Goal: Information Seeking & Learning: Understand process/instructions

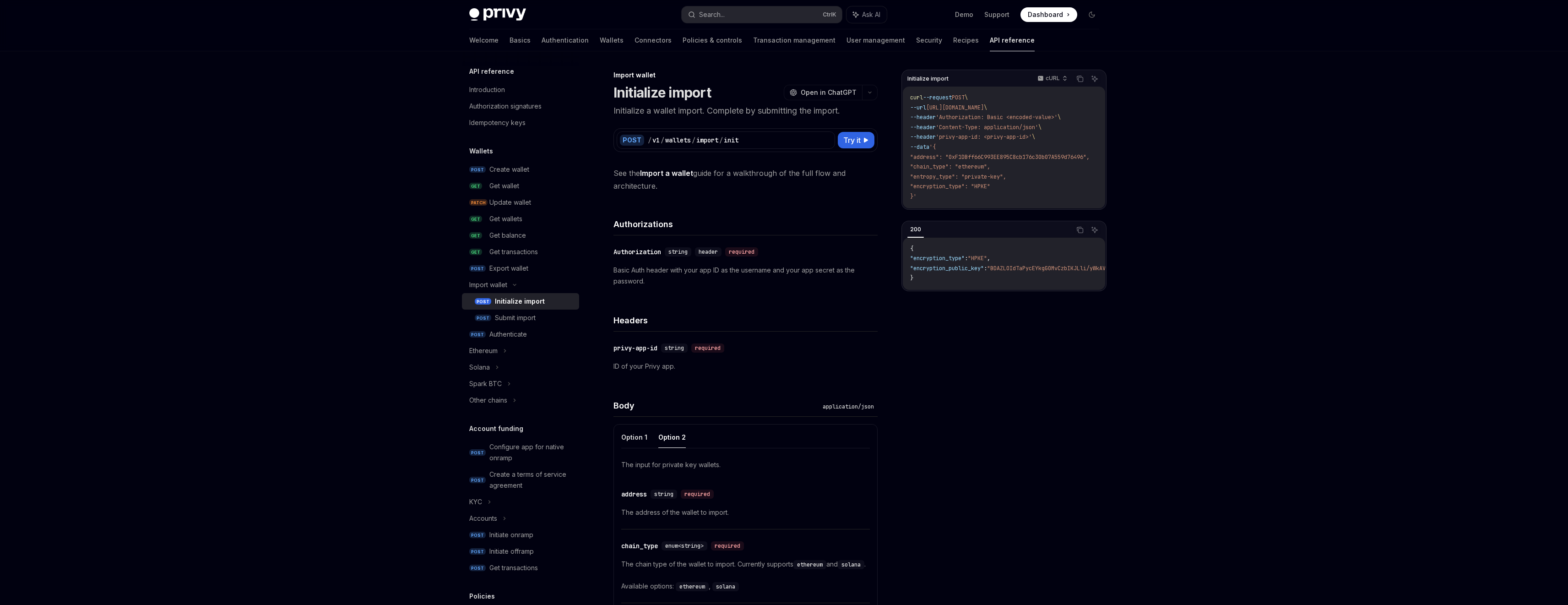
scroll to position [366, 0]
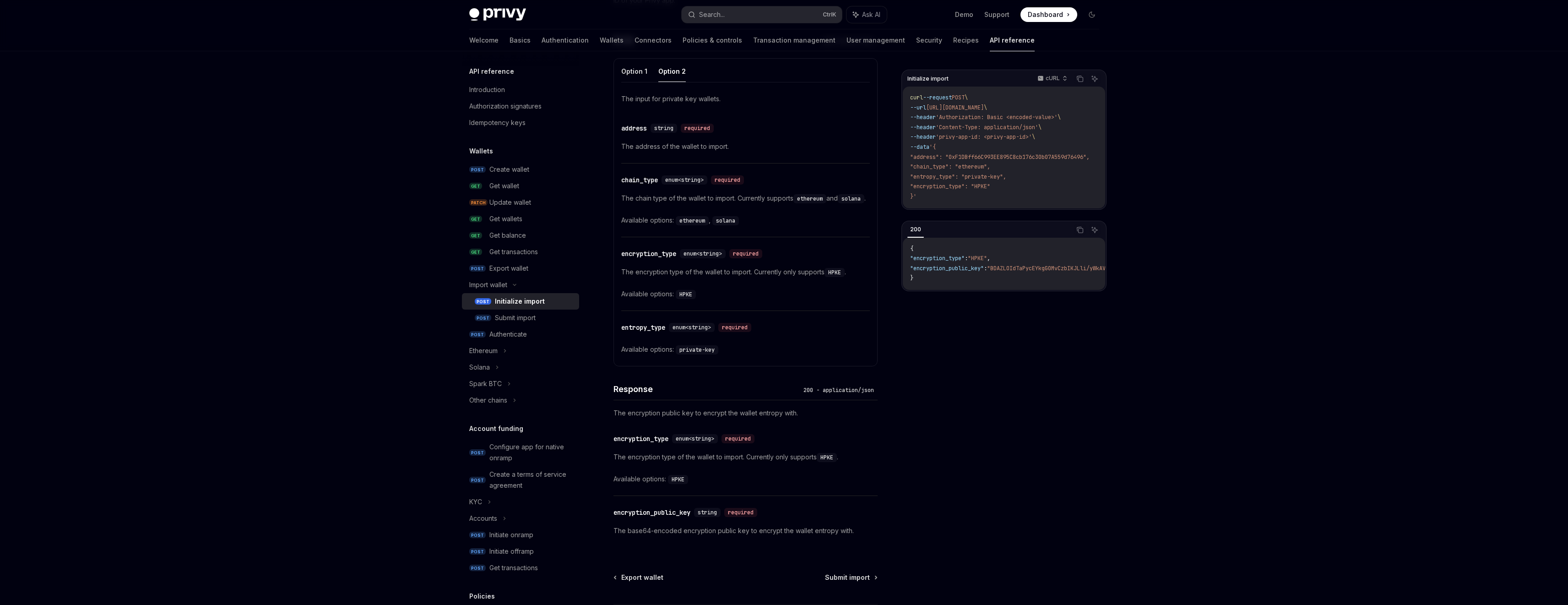
click at [370, 245] on div "Privy Docs home page Search... Ctrl K Ask AI Demo Support Dashboard Dashboard S…" at bounding box center [784, 159] width 1568 height 1050
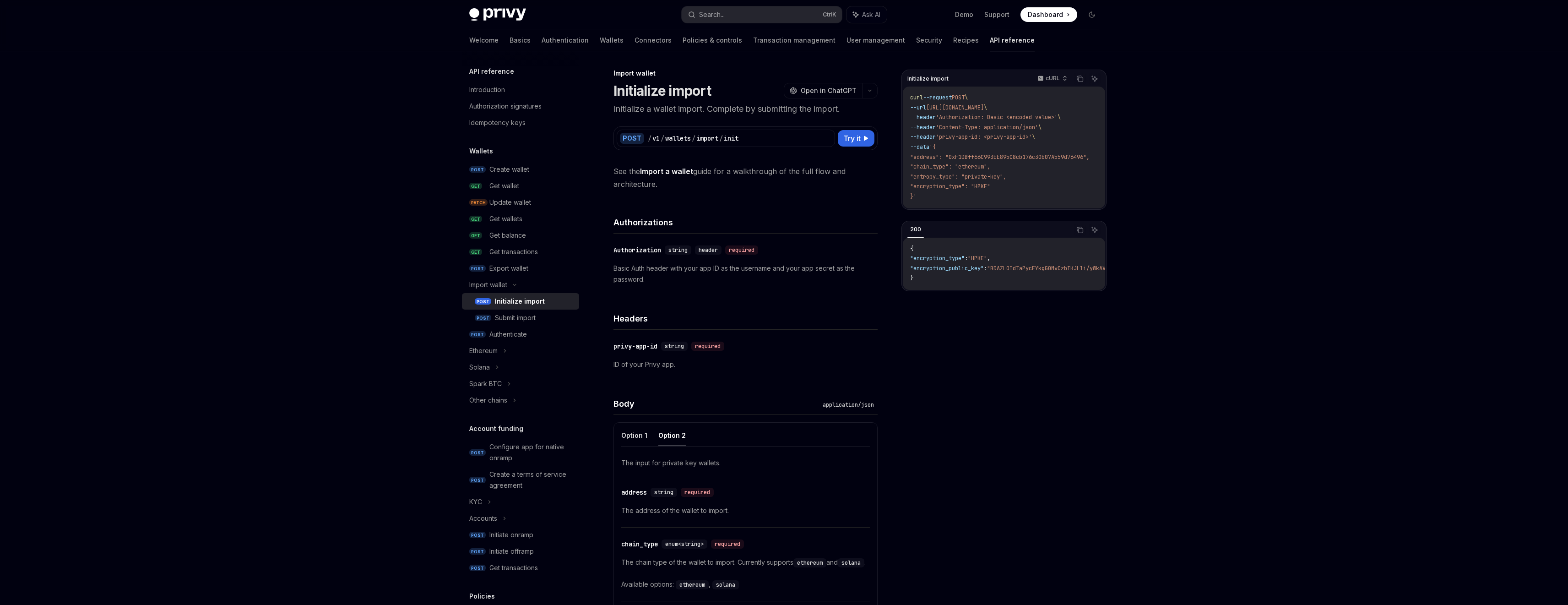
scroll to position [0, 0]
click at [537, 89] on div "Introduction" at bounding box center [521, 90] width 105 height 11
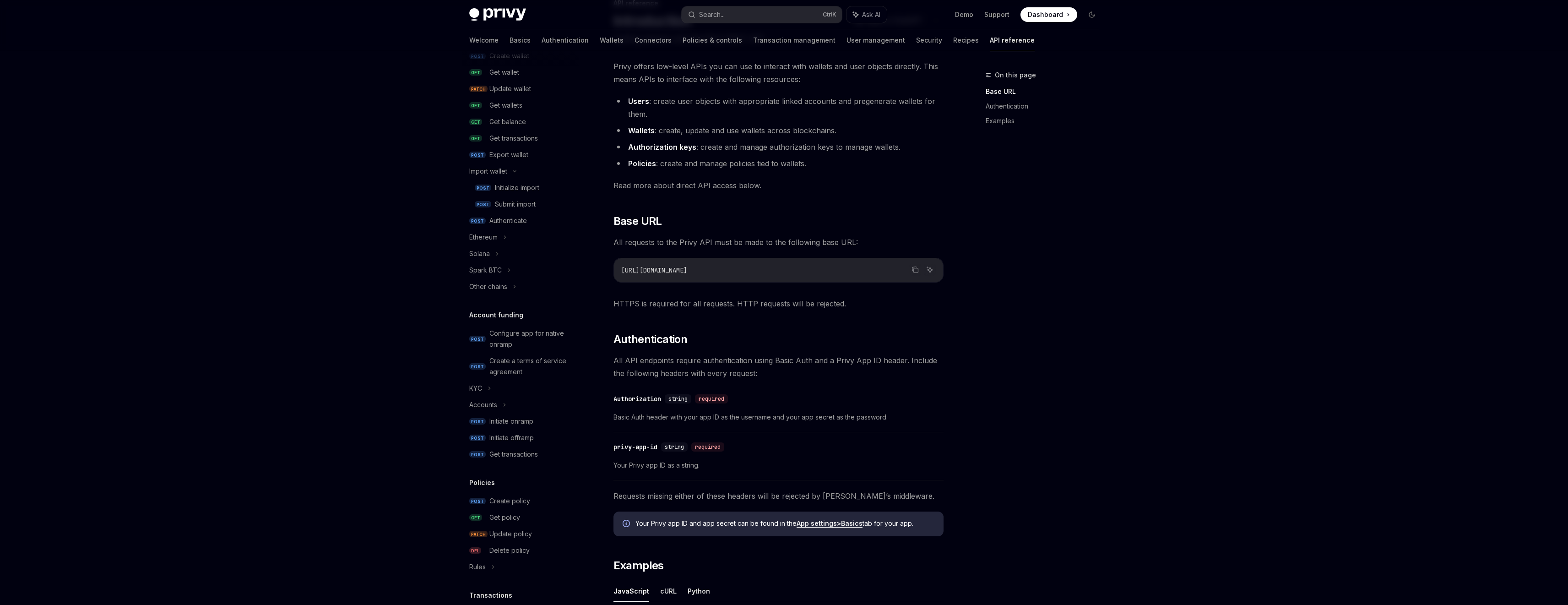
scroll to position [184, 0]
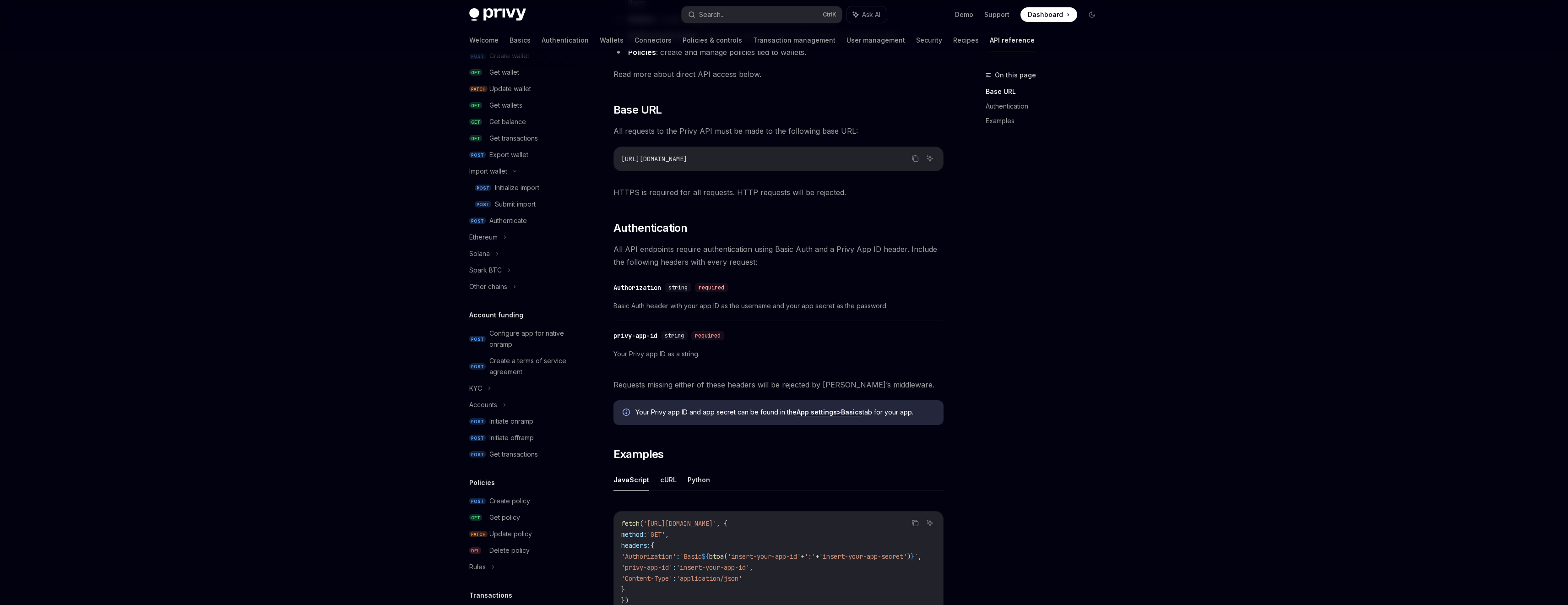
click at [1237, 182] on div "Privy Docs home page Search... Ctrl K Ask AI Demo Support Dashboard Dashboard S…" at bounding box center [784, 301] width 1568 height 969
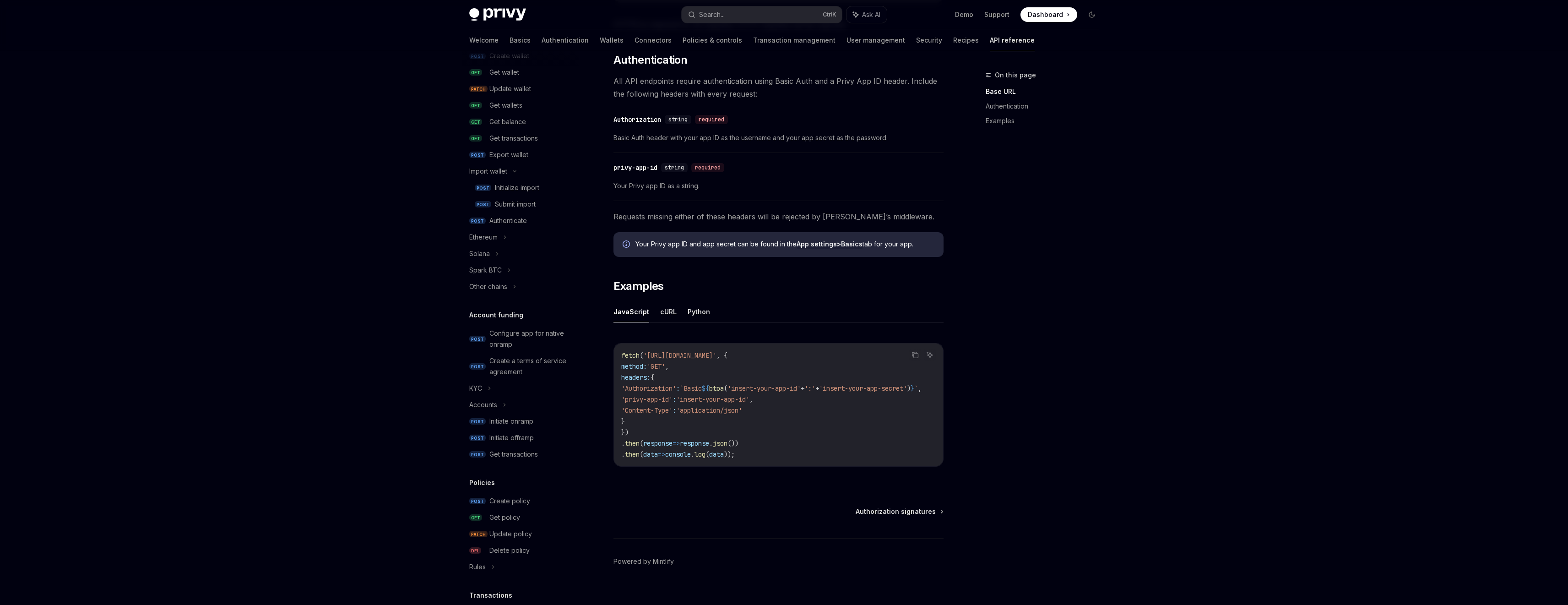
scroll to position [368, 0]
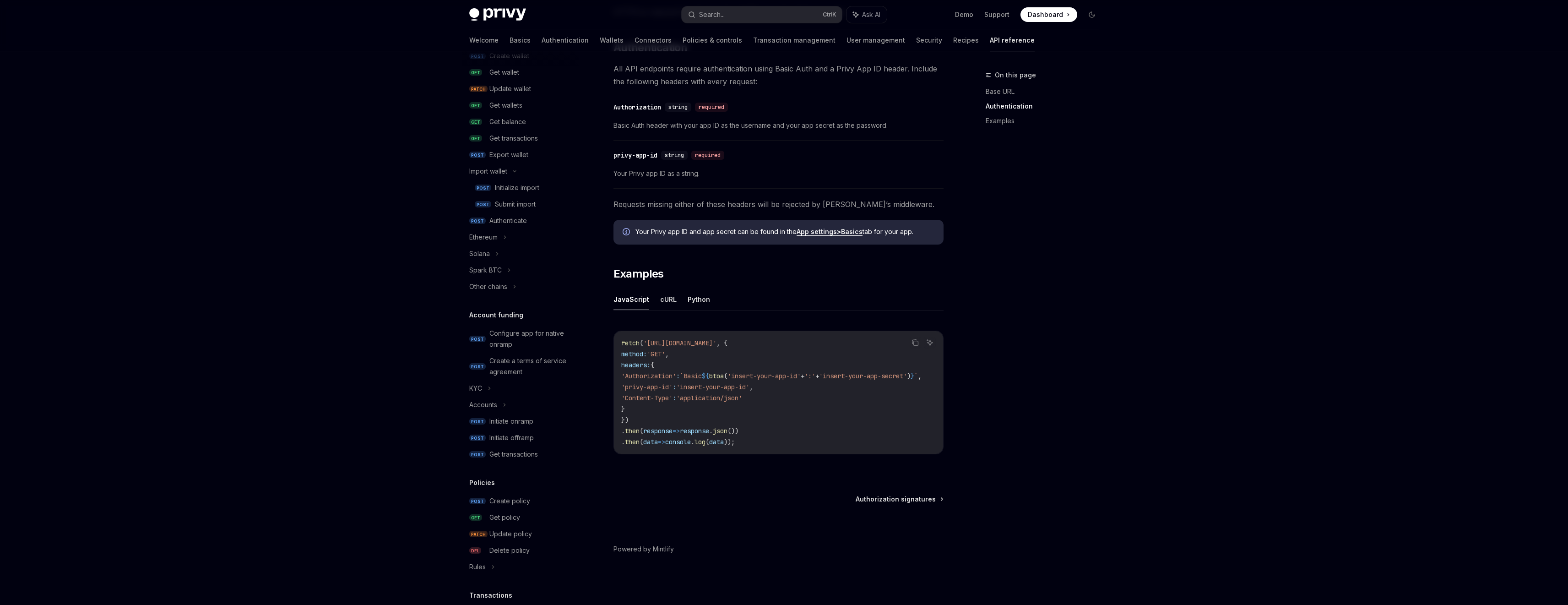
drag, startPoint x: 861, startPoint y: 450, endPoint x: 888, endPoint y: 447, distance: 27.2
click at [888, 447] on div "fetch ( '[URL][DOMAIN_NAME]' , { method: 'GET' , headers: { 'Authorization' : `…" at bounding box center [778, 392] width 329 height 123
click at [892, 457] on div "Copy Ask AI fetch ( '[URL][DOMAIN_NAME]' , { method: 'GET' , headers: { 'Author…" at bounding box center [778, 395] width 330 height 147
drag, startPoint x: 887, startPoint y: 450, endPoint x: 910, endPoint y: 451, distance: 23.0
click at [911, 450] on div "fetch ( '[URL][DOMAIN_NAME]' , { method: 'GET' , headers: { 'Authorization' : `…" at bounding box center [778, 392] width 329 height 123
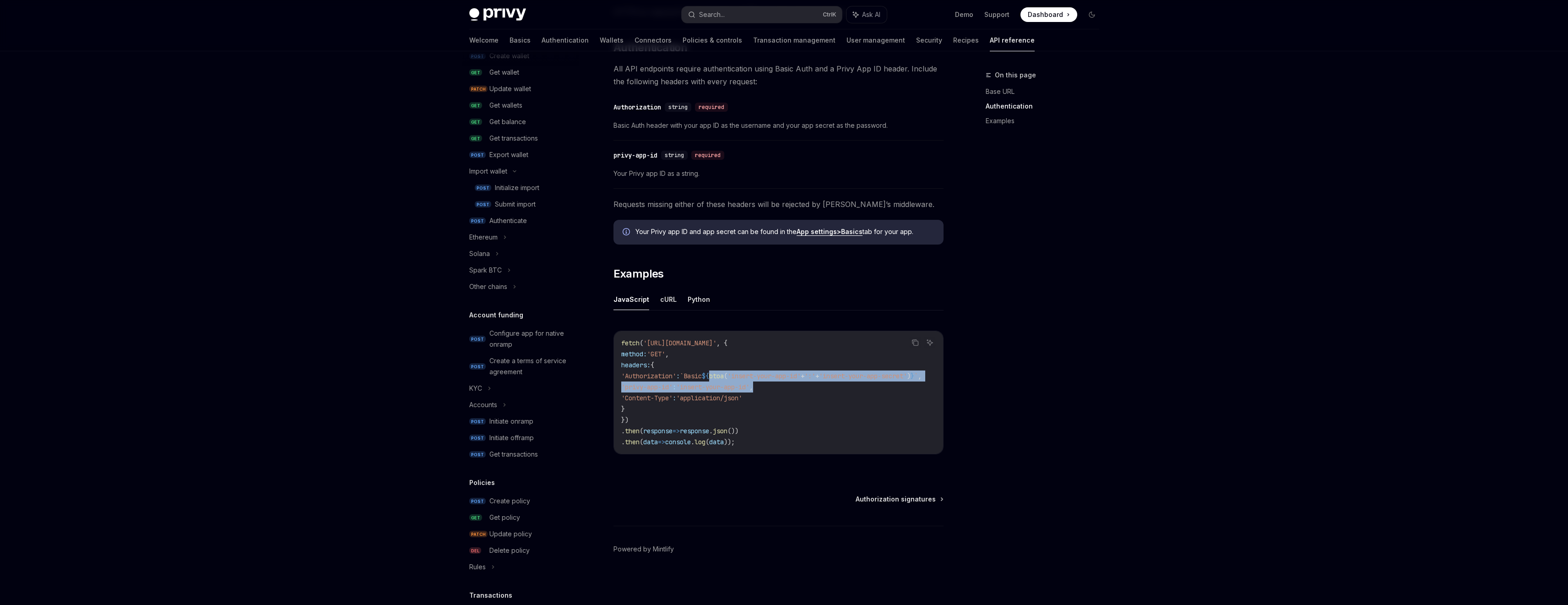
scroll to position [0, 54]
drag, startPoint x: 737, startPoint y: 374, endPoint x: 911, endPoint y: 374, distance: 174.0
click at [911, 374] on span "'Authorization' : `Basic ${ btoa ( 'insert-your-app-id' + ':' + 'insert-your-ap…" at bounding box center [770, 376] width 300 height 8
copy span "btoa ( 'insert-your-app-id' + ':' + 'insert-your-app-secret' ) }"
click at [534, 193] on link "POST Initialize import" at bounding box center [521, 188] width 117 height 17
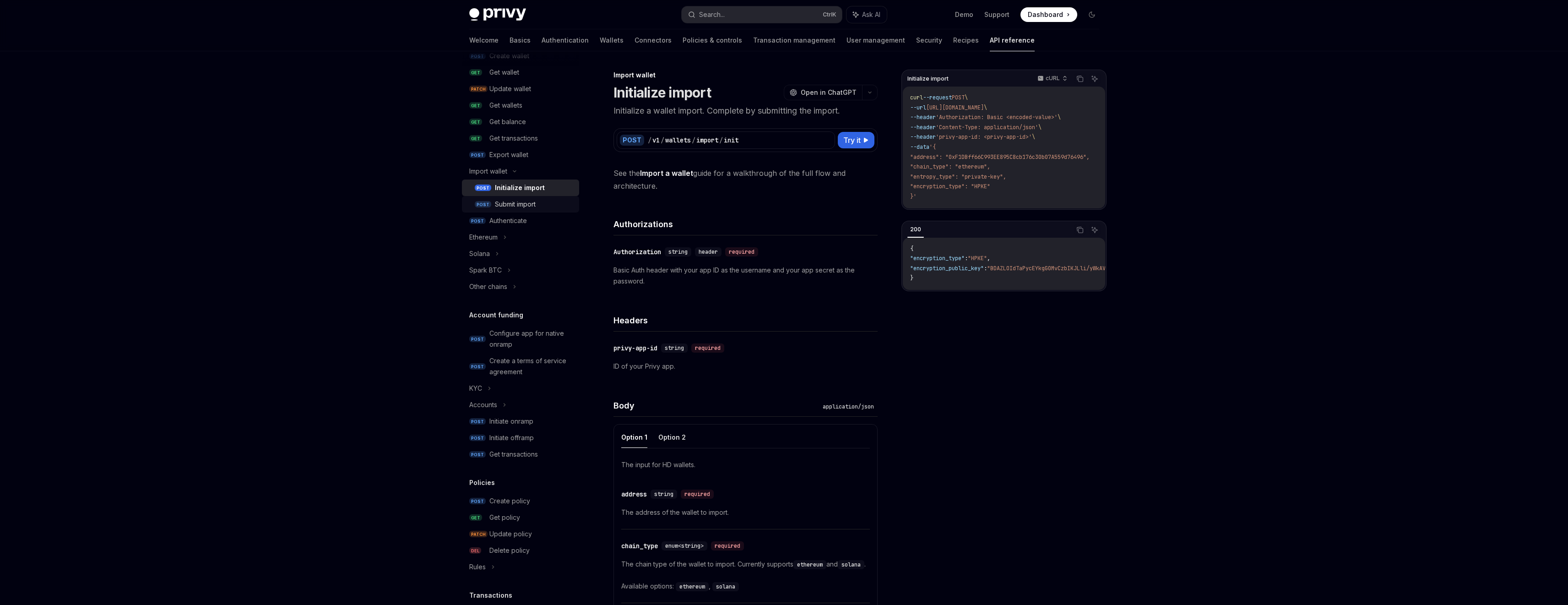
click at [536, 204] on div "Submit import" at bounding box center [515, 204] width 41 height 11
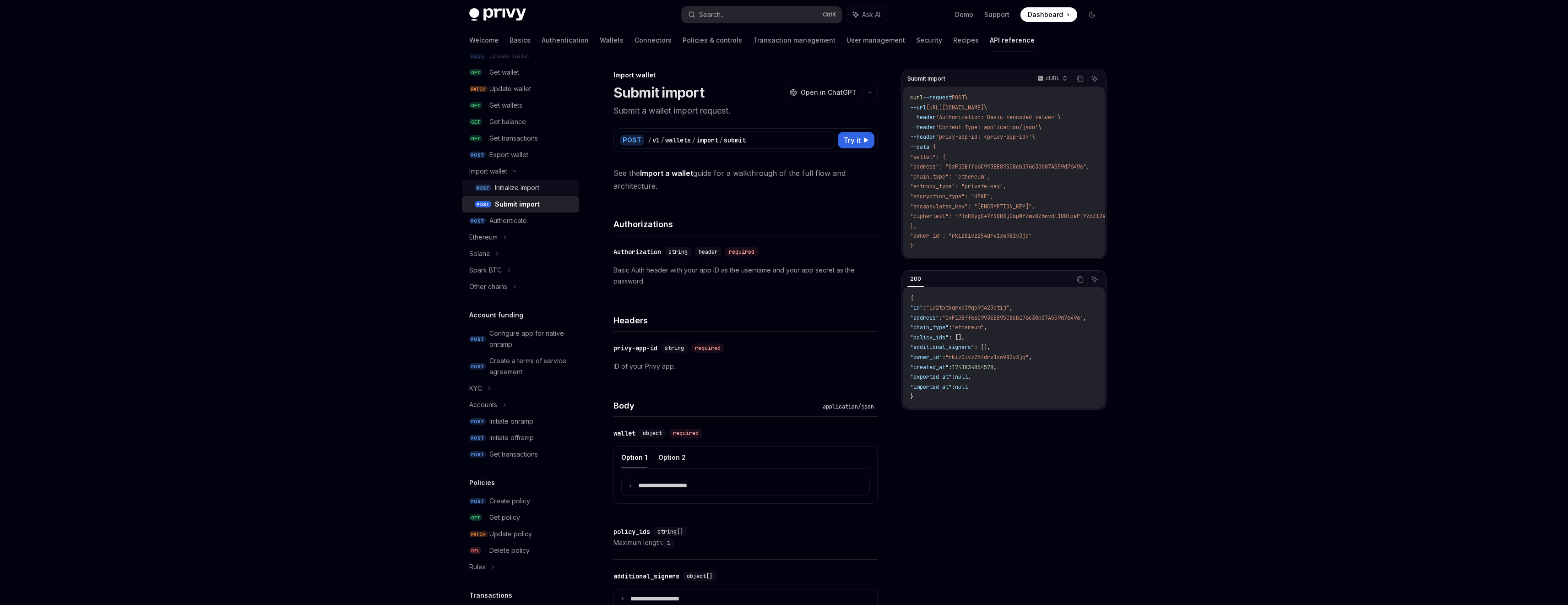
click at [551, 189] on div "Initialize import" at bounding box center [534, 188] width 79 height 11
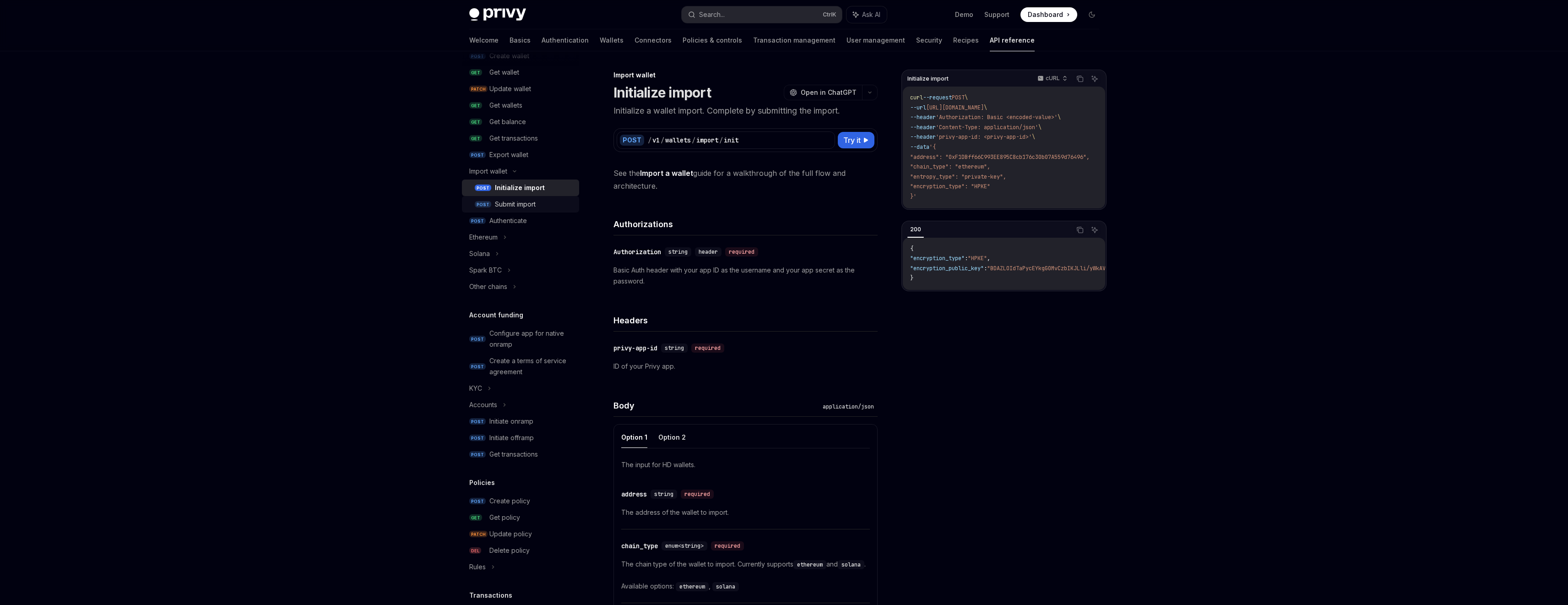
click at [526, 207] on div "Submit import" at bounding box center [515, 204] width 41 height 11
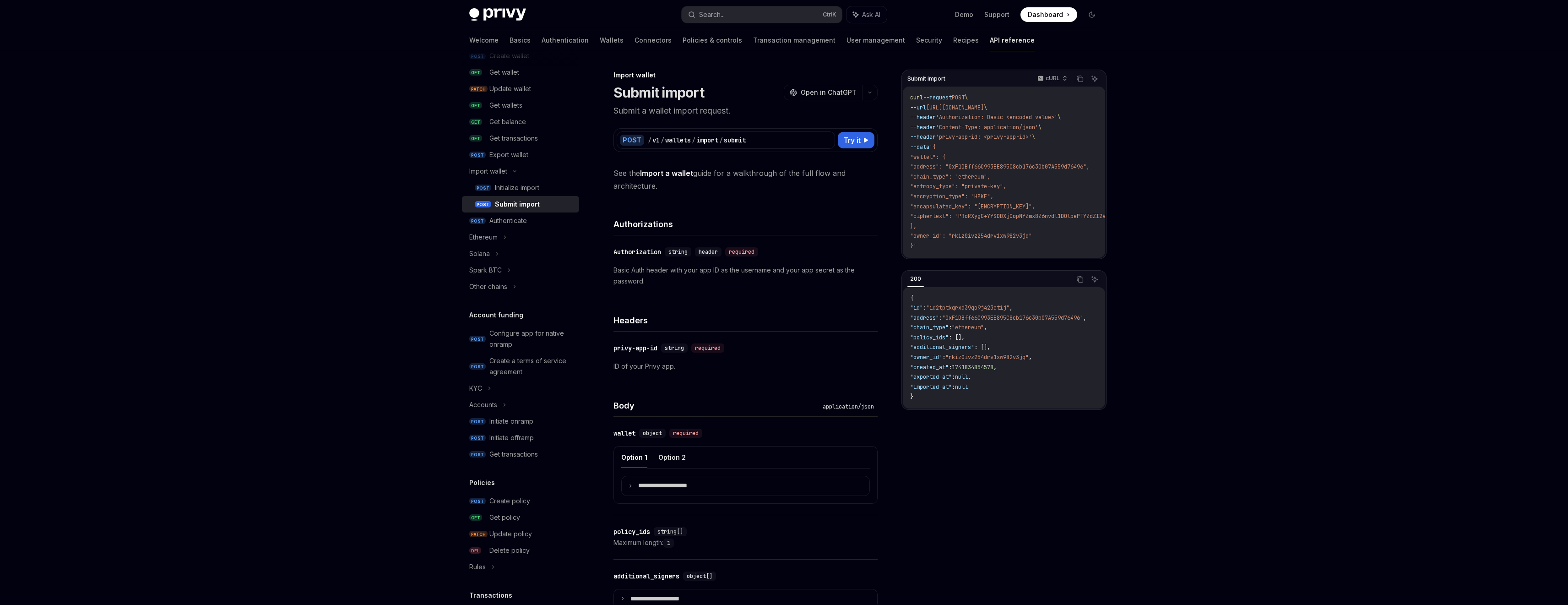
click at [528, 198] on link "POST Submit import" at bounding box center [521, 204] width 117 height 17
click at [531, 191] on div "Initialize import" at bounding box center [517, 188] width 45 height 11
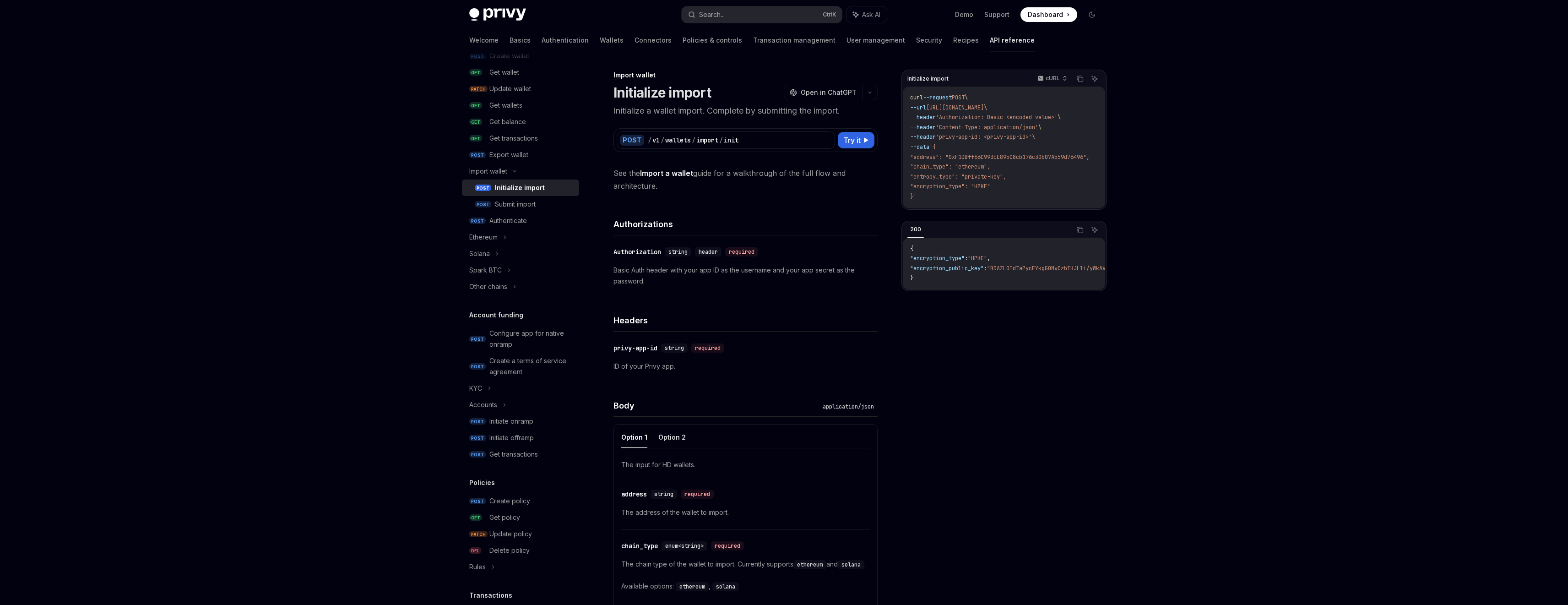
click at [1189, 442] on div "Privy Docs home page Search... Ctrl K Ask AI Demo Support Dashboard Dashboard S…" at bounding box center [784, 571] width 1568 height 1141
click at [542, 201] on div "Submit import" at bounding box center [534, 204] width 79 height 11
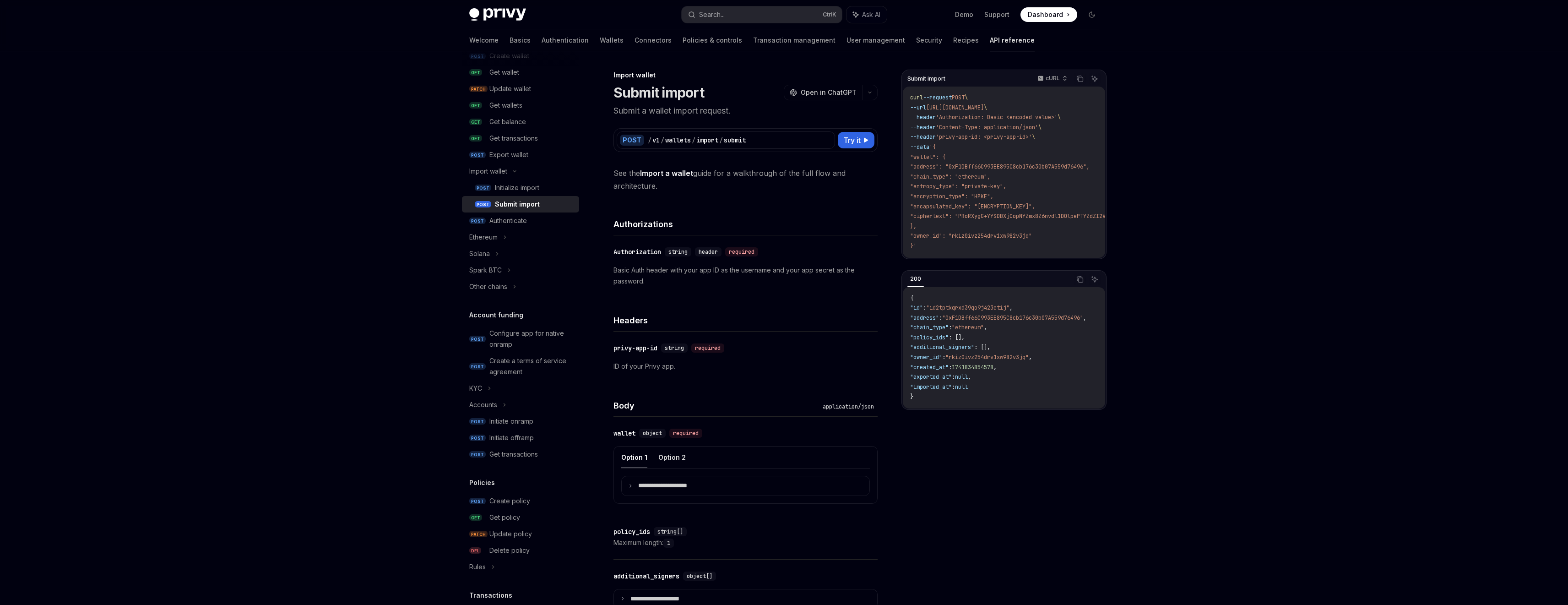
type textarea "*"
click at [1078, 80] on icon "Copy the contents from the code block" at bounding box center [1080, 79] width 7 height 7
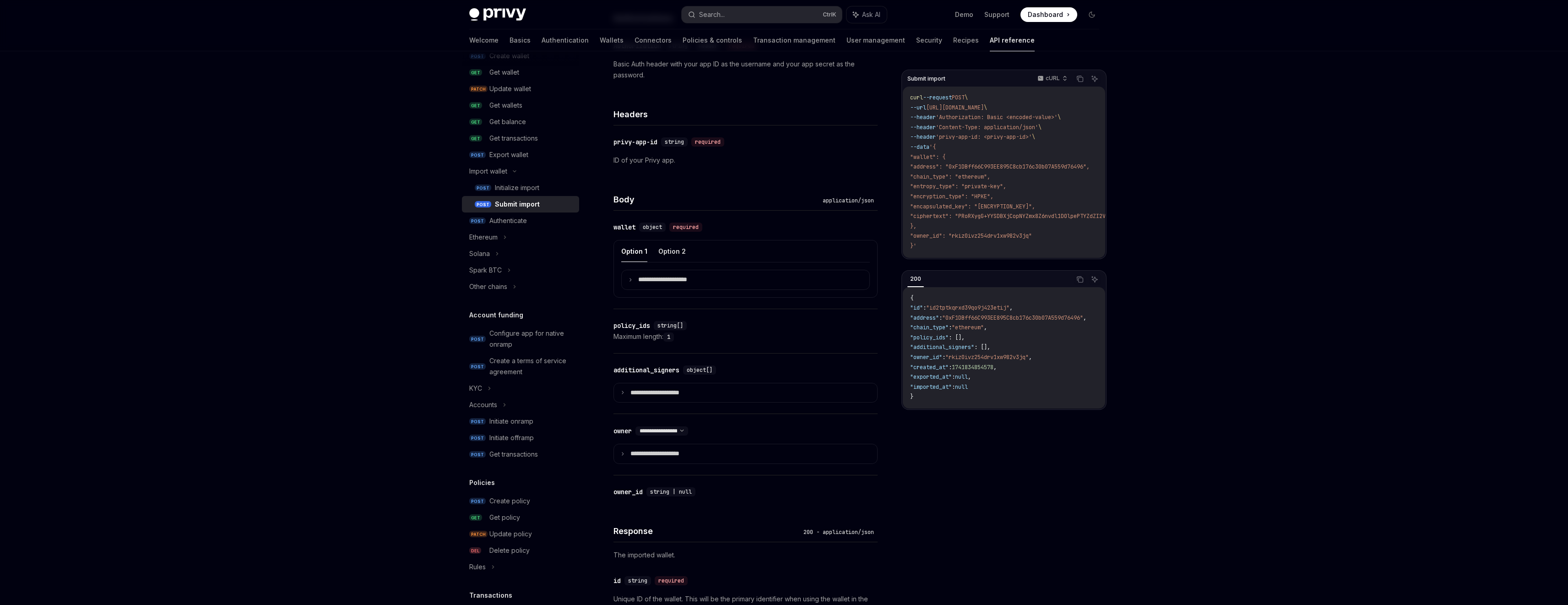
scroll to position [191, 0]
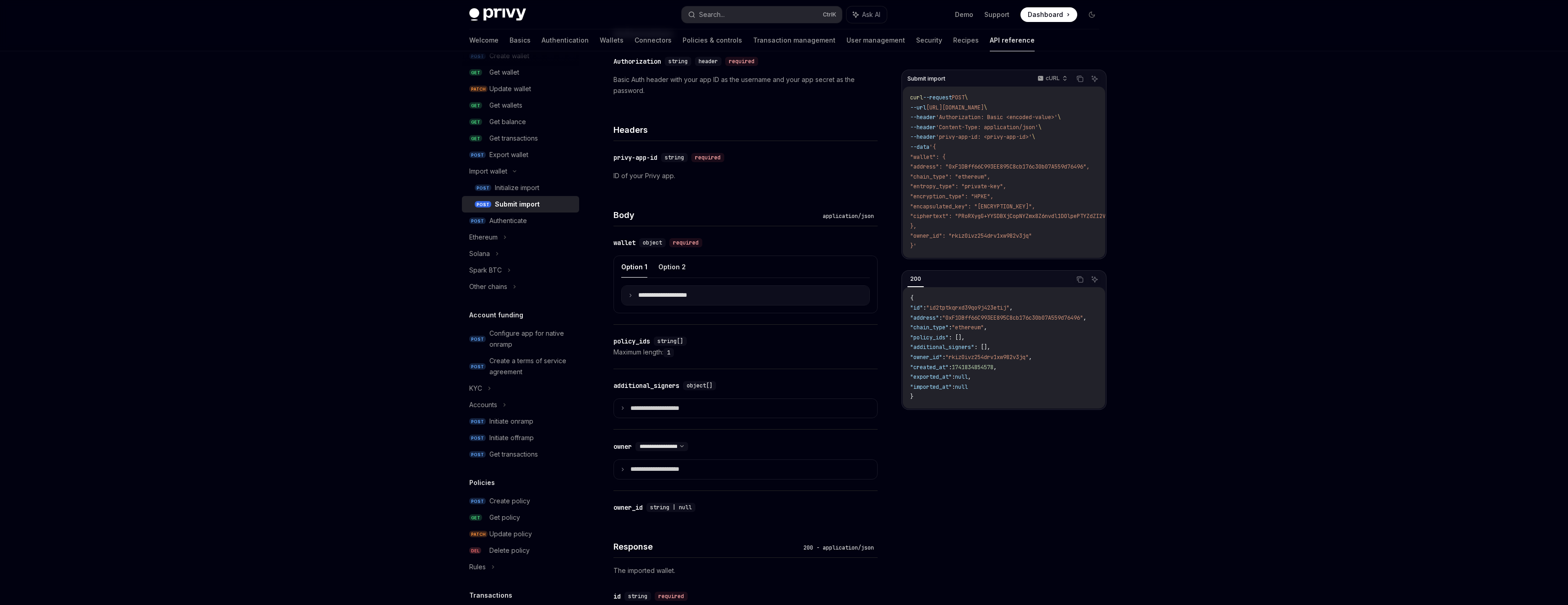
click at [754, 287] on summary "**********" at bounding box center [745, 295] width 248 height 19
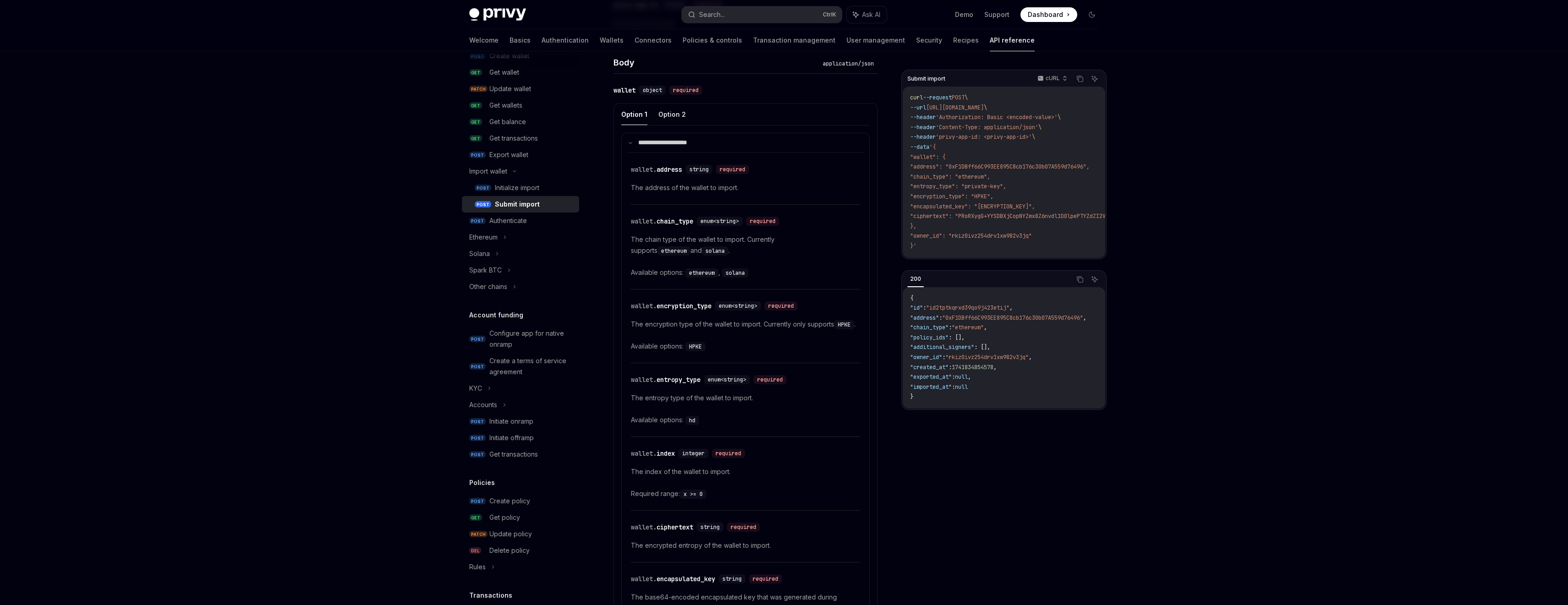
scroll to position [403, 0]
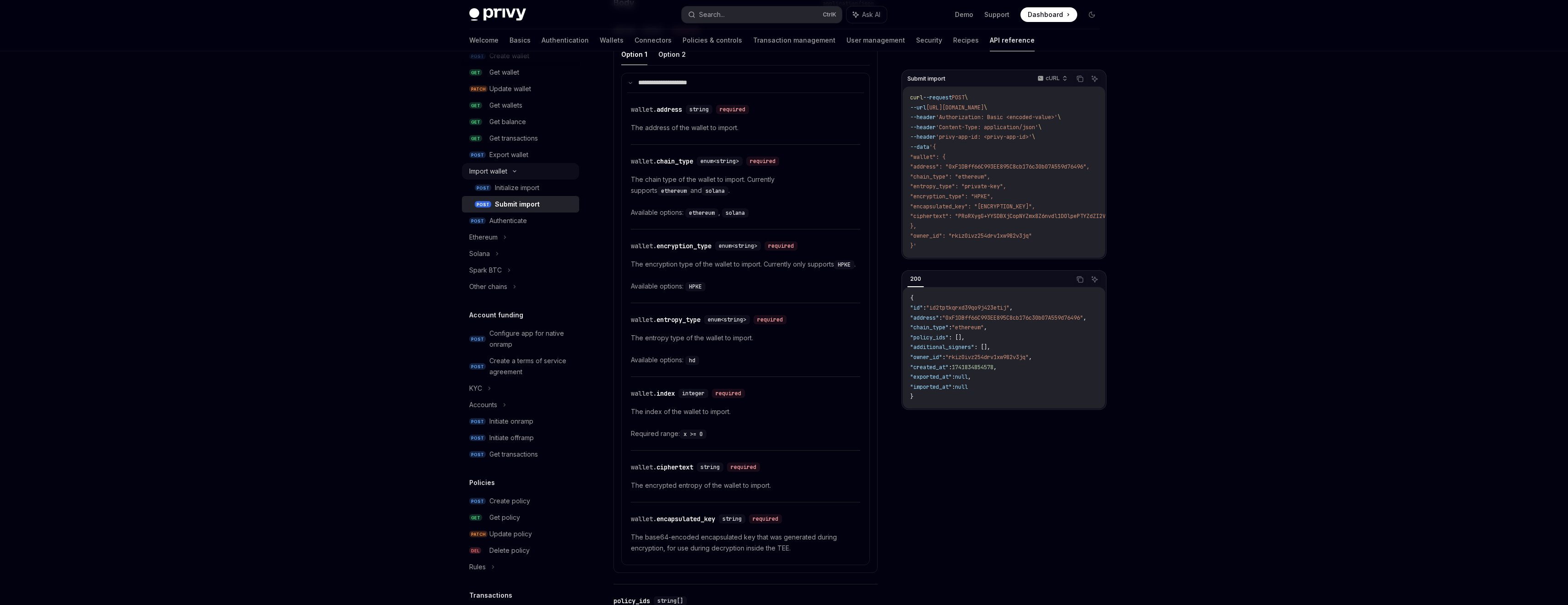
click at [484, 173] on div "Import wallet" at bounding box center [488, 171] width 38 height 11
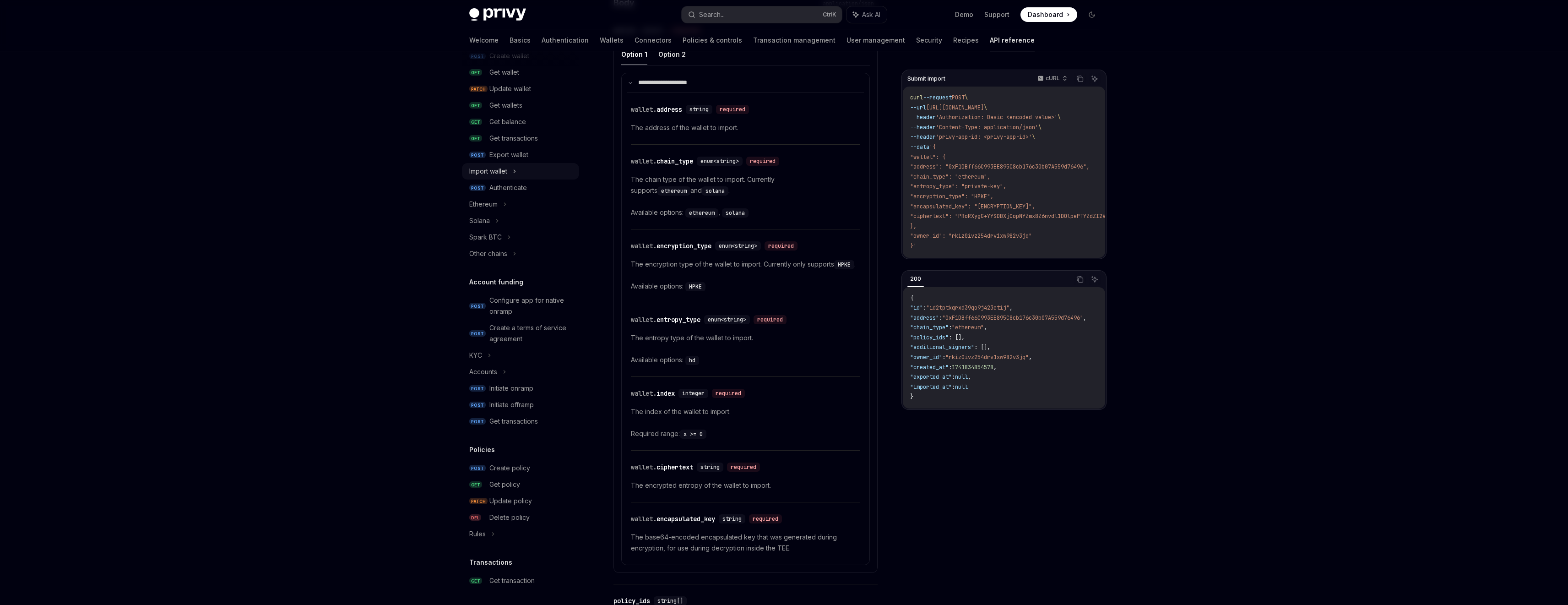
click at [484, 173] on div "Import wallet" at bounding box center [488, 171] width 38 height 11
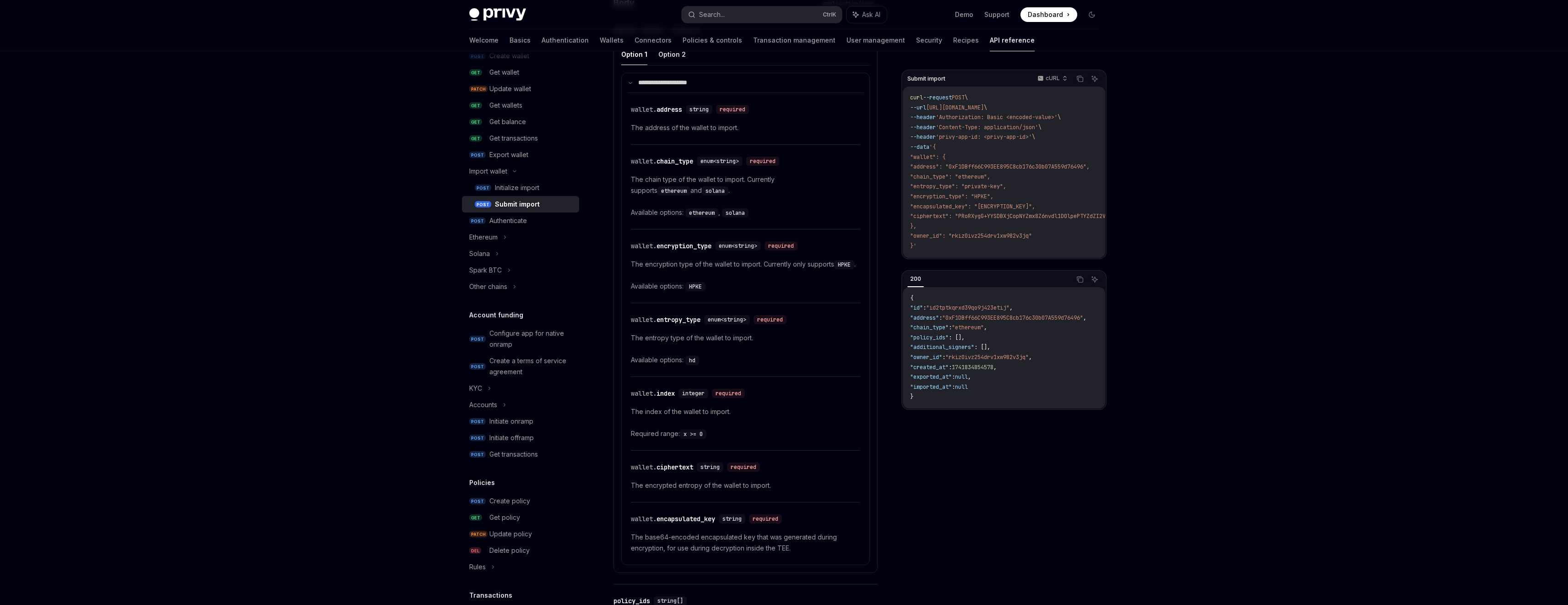
click at [996, 488] on div "Submit import cURL Copy Ask AI curl --request POST \ --url [URL][DOMAIN_NAME] \…" at bounding box center [1003, 337] width 205 height 535
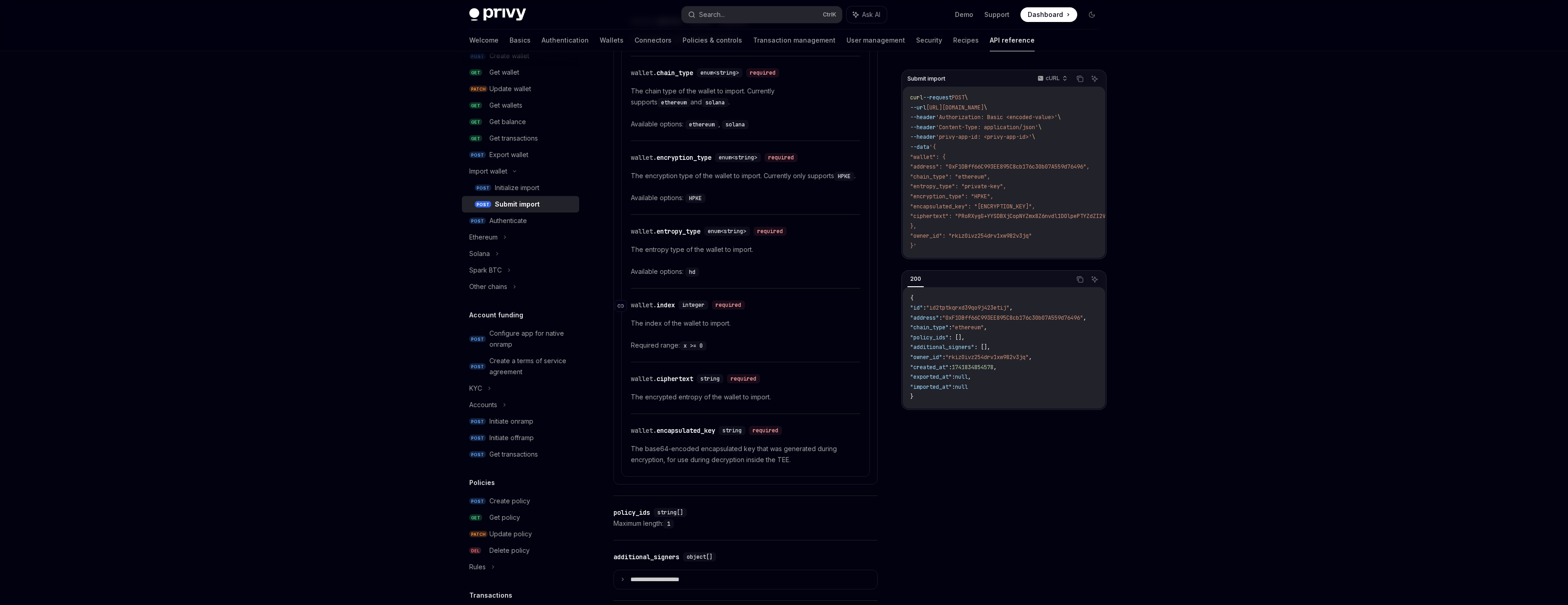
scroll to position [497, 0]
click at [344, 243] on div "Privy Docs home page Search... Ctrl K Ask AI Demo Support Dashboard Dashboard S…" at bounding box center [784, 497] width 1568 height 1989
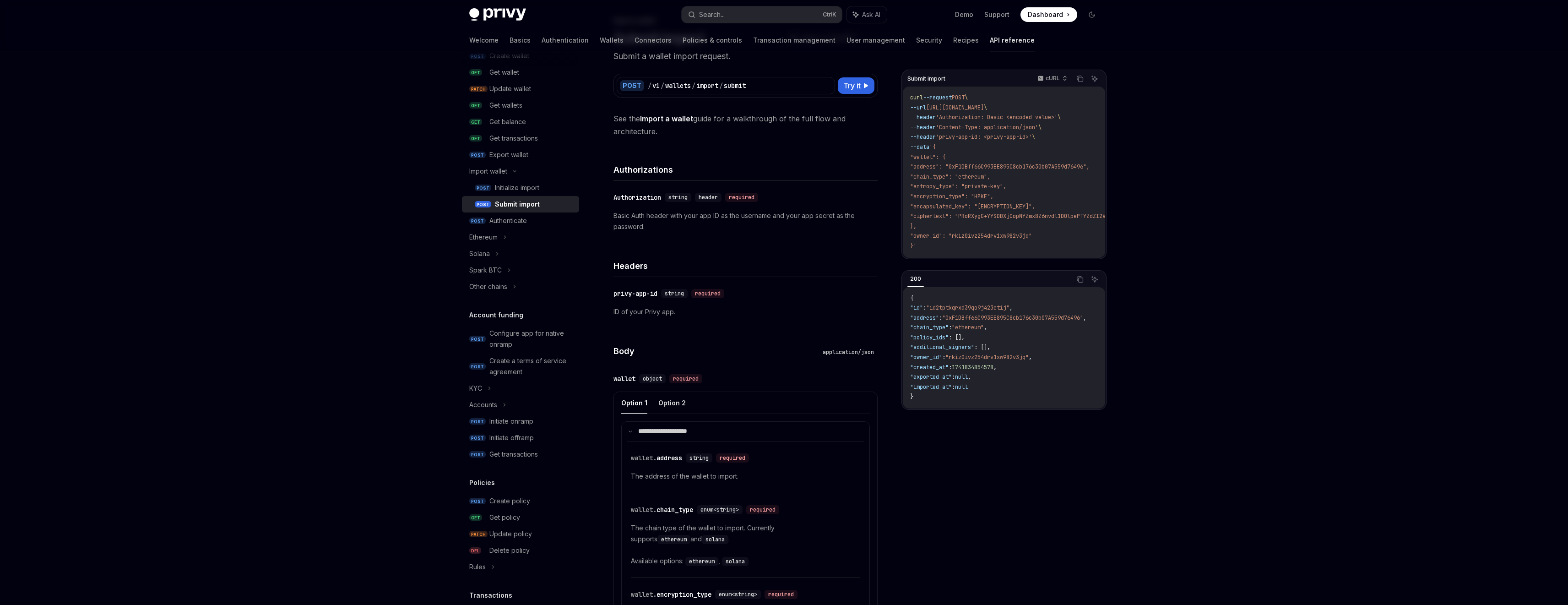
scroll to position [32, 0]
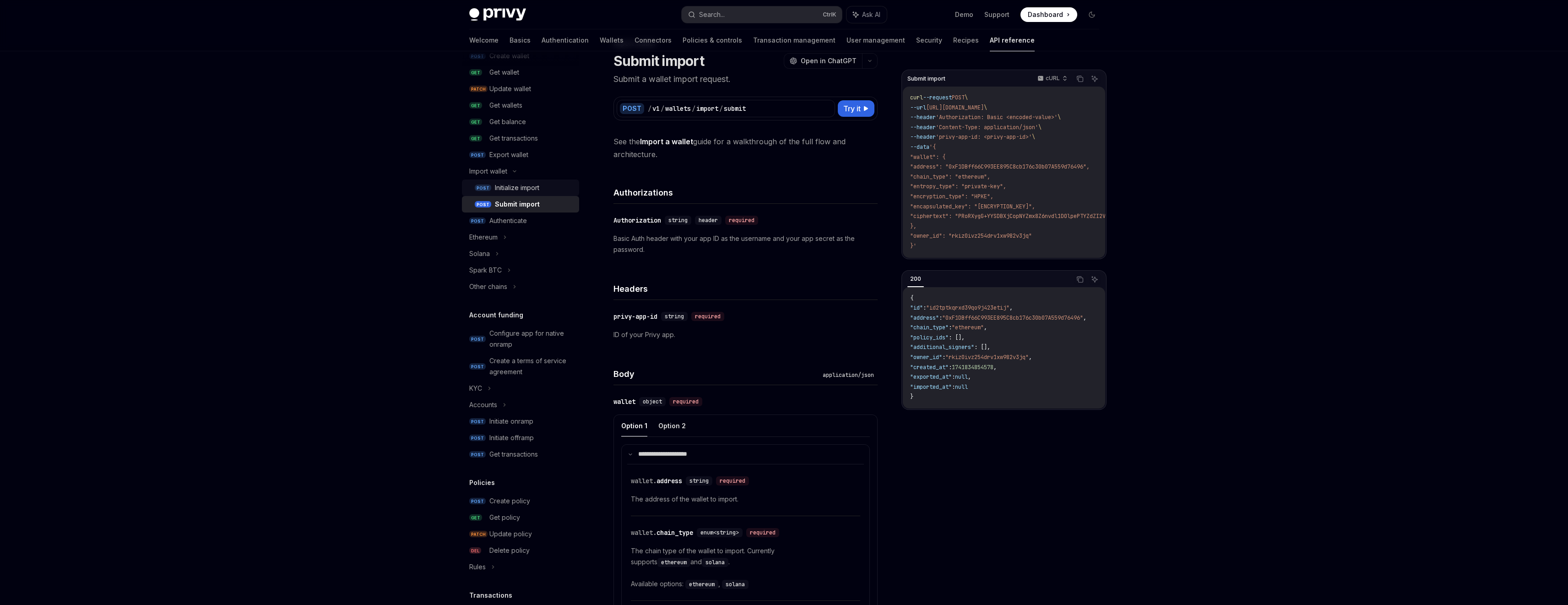
click at [525, 193] on div "Initialize import" at bounding box center [517, 188] width 45 height 11
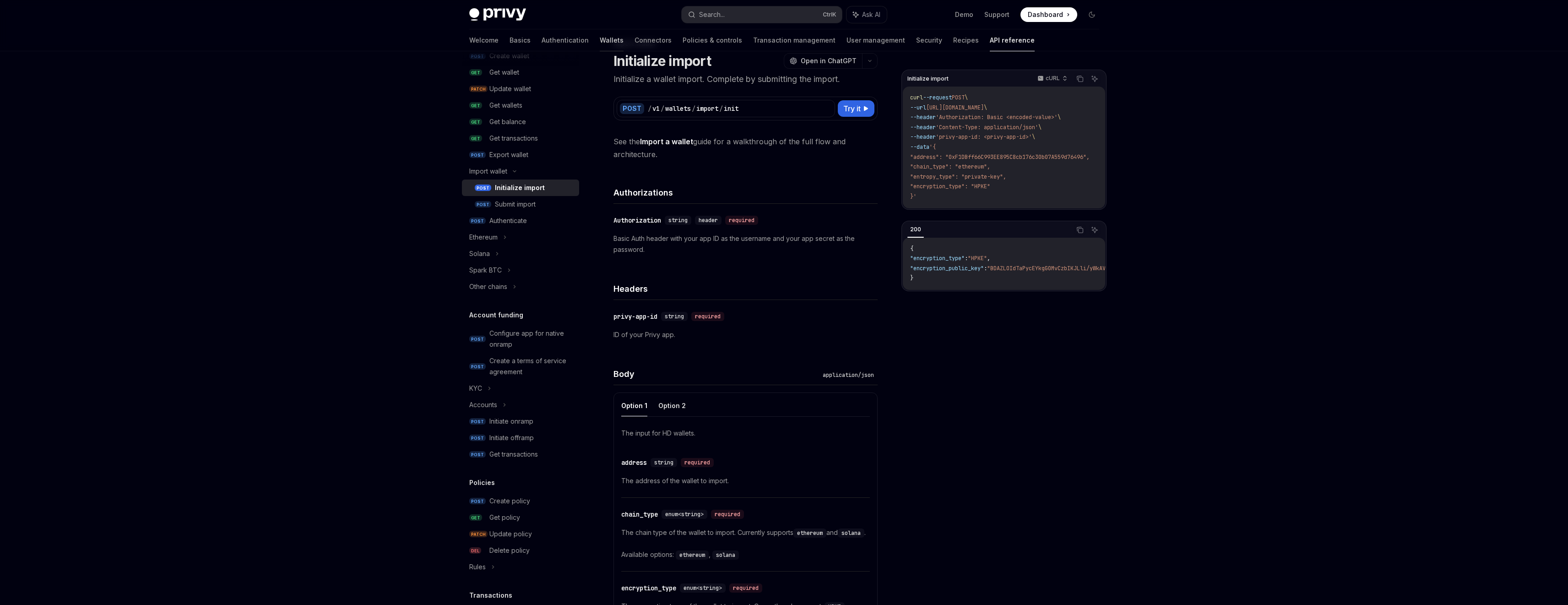
click at [600, 46] on link "Wallets" at bounding box center [611, 40] width 24 height 22
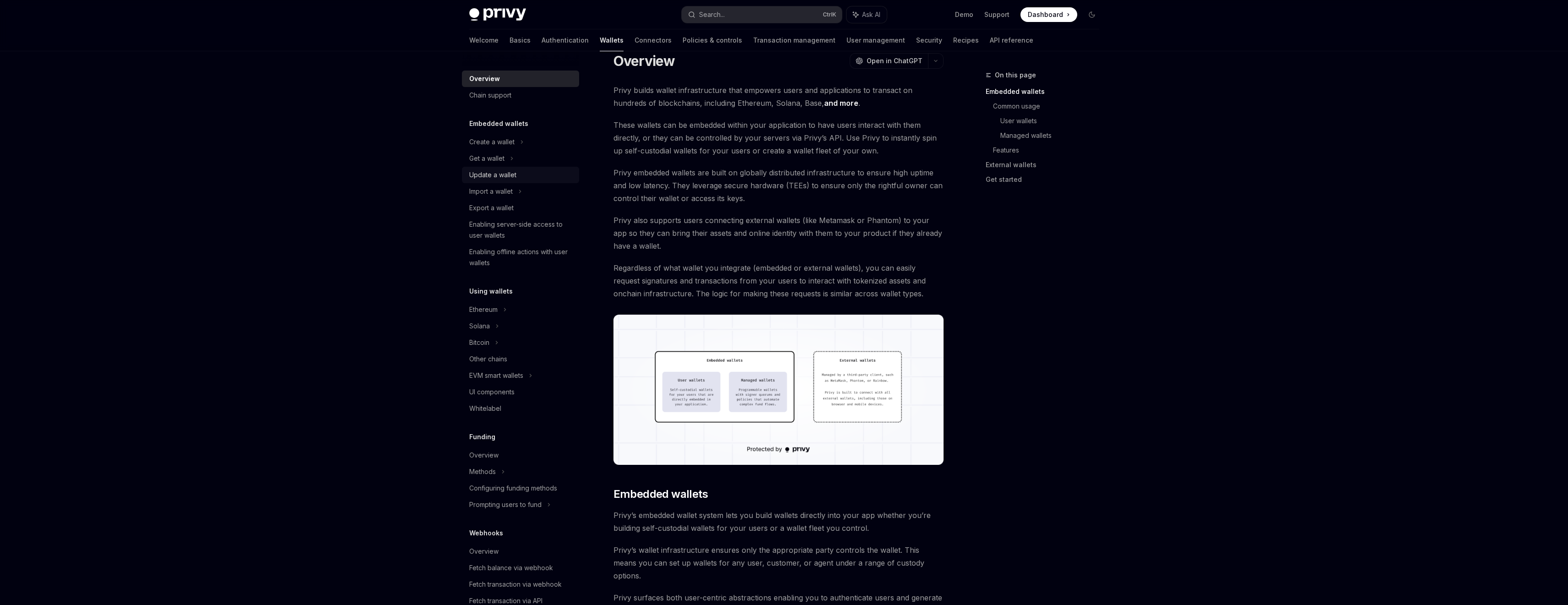
click at [509, 179] on div "Update a wallet" at bounding box center [493, 175] width 47 height 11
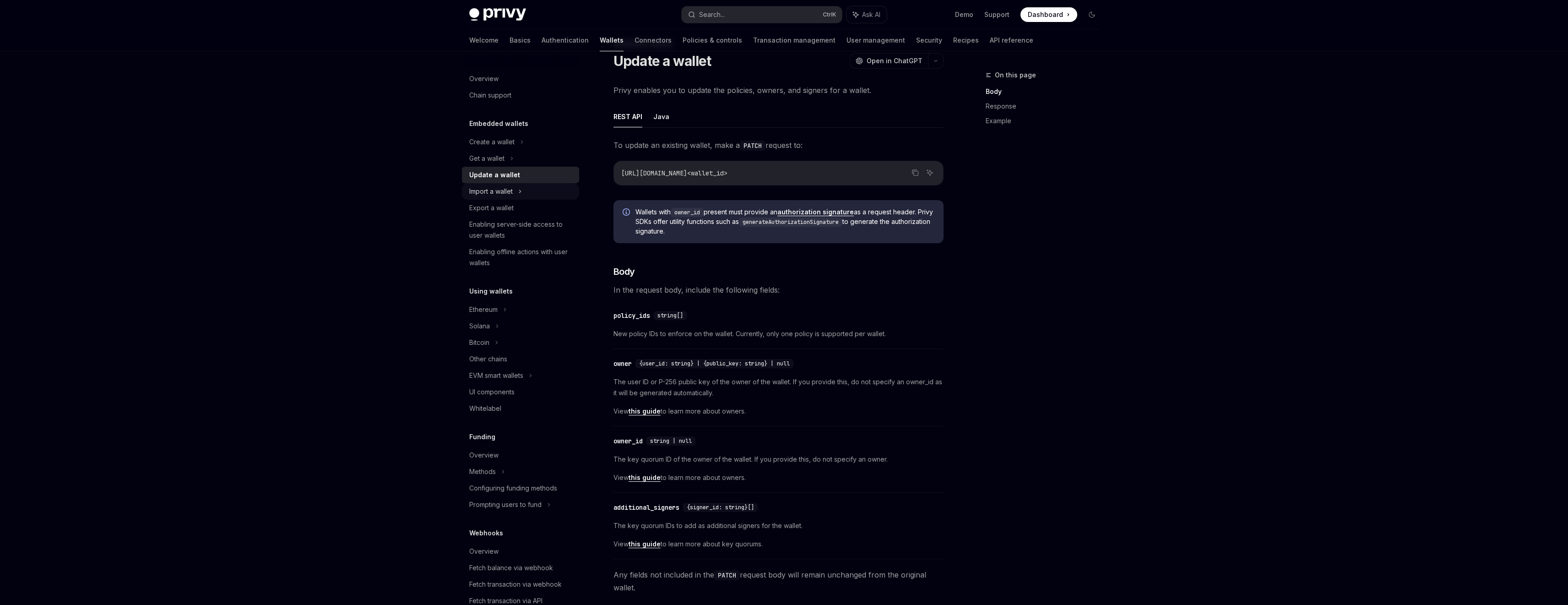
click at [513, 192] on div "Import a wallet" at bounding box center [491, 191] width 43 height 11
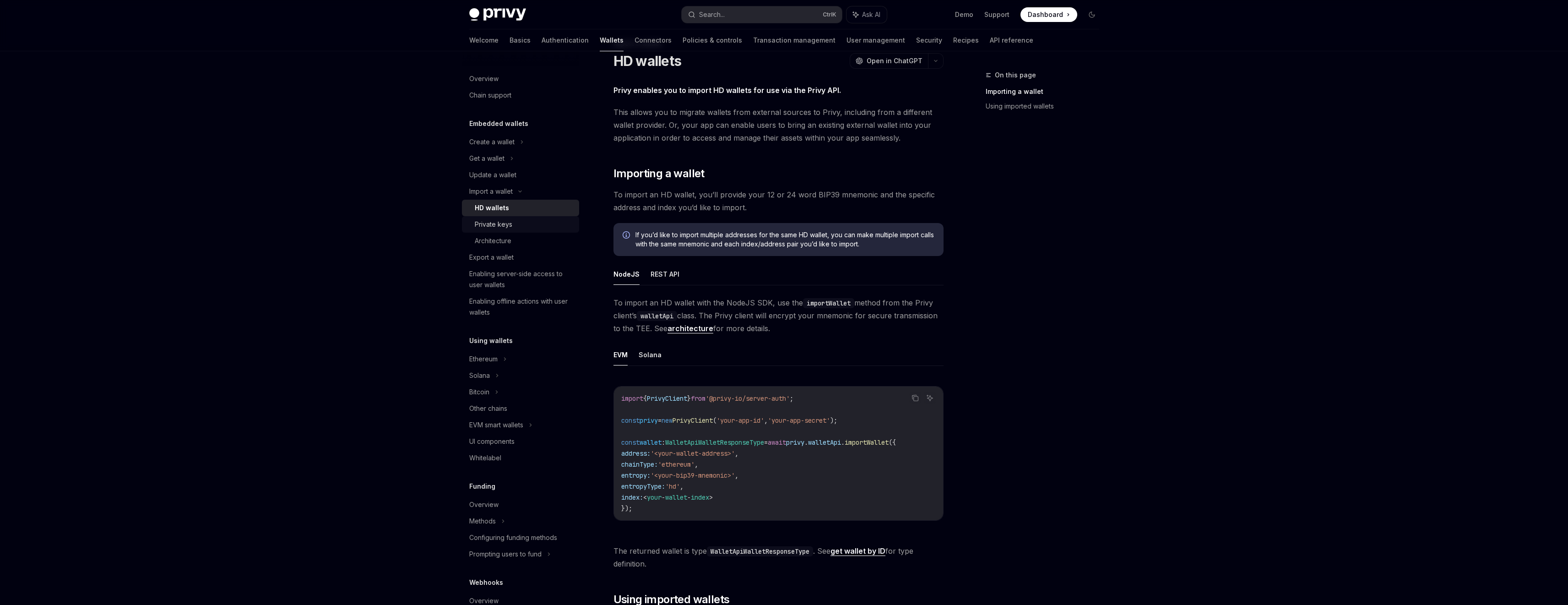
click at [524, 218] on link "Private keys" at bounding box center [521, 224] width 117 height 17
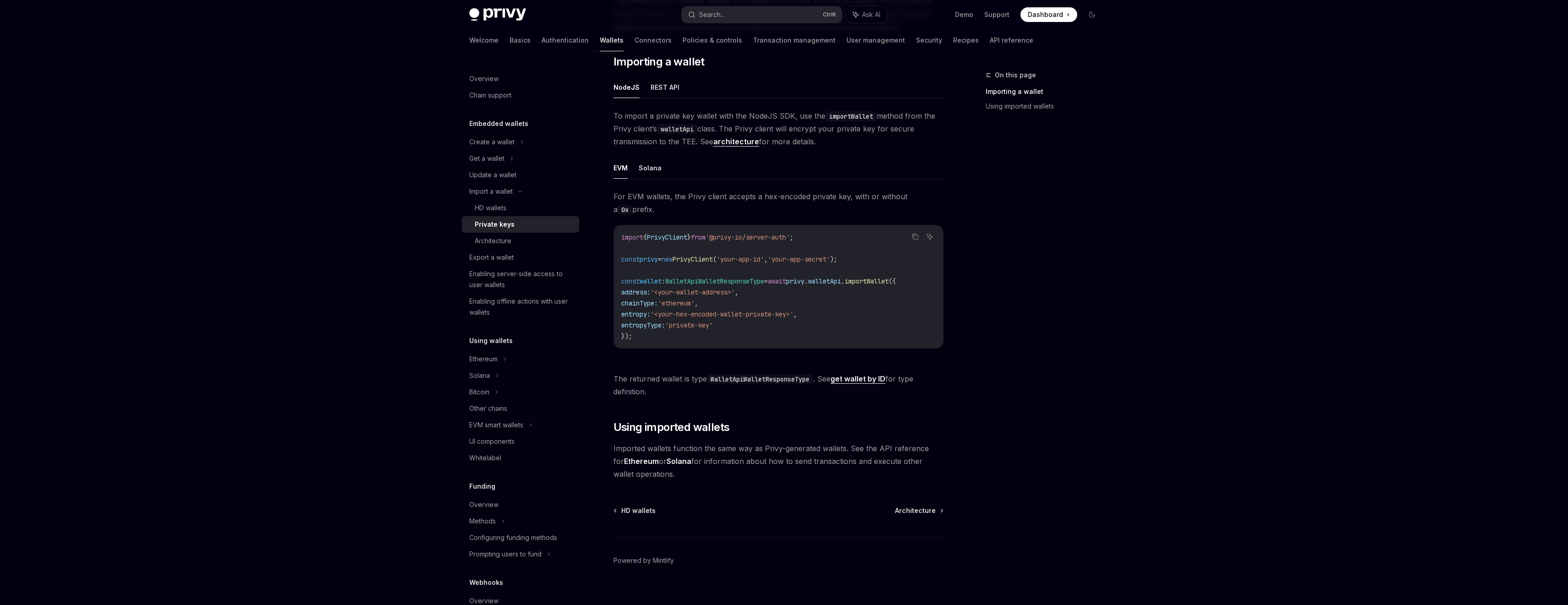
scroll to position [158, 0]
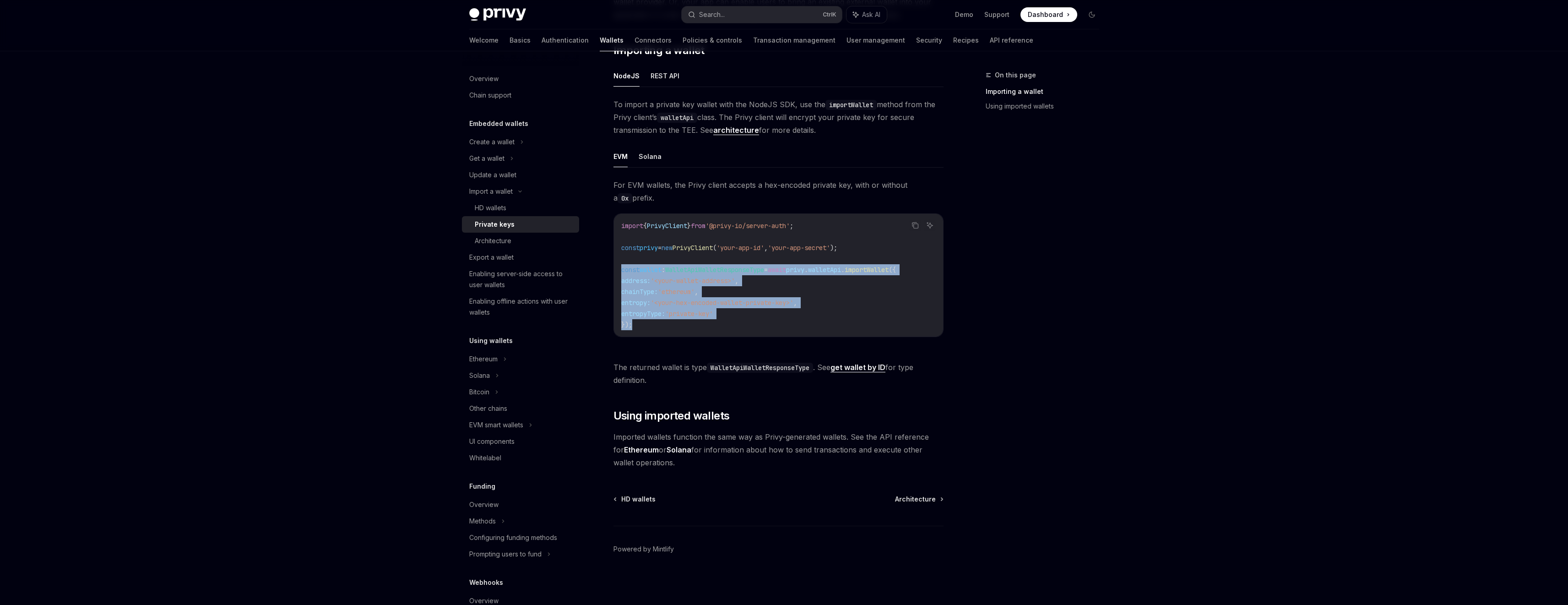
drag, startPoint x: 655, startPoint y: 306, endPoint x: 620, endPoint y: 267, distance: 52.4
click at [621, 267] on code "import { PrivyClient } from '@privy-io/server-auth' ; const privy = new PrivyCl…" at bounding box center [778, 275] width 314 height 110
copy code "const wallet : WalletApiWalletResponseType = await privy . walletApi . importWa…"
click at [503, 235] on link "Architecture" at bounding box center [521, 240] width 117 height 17
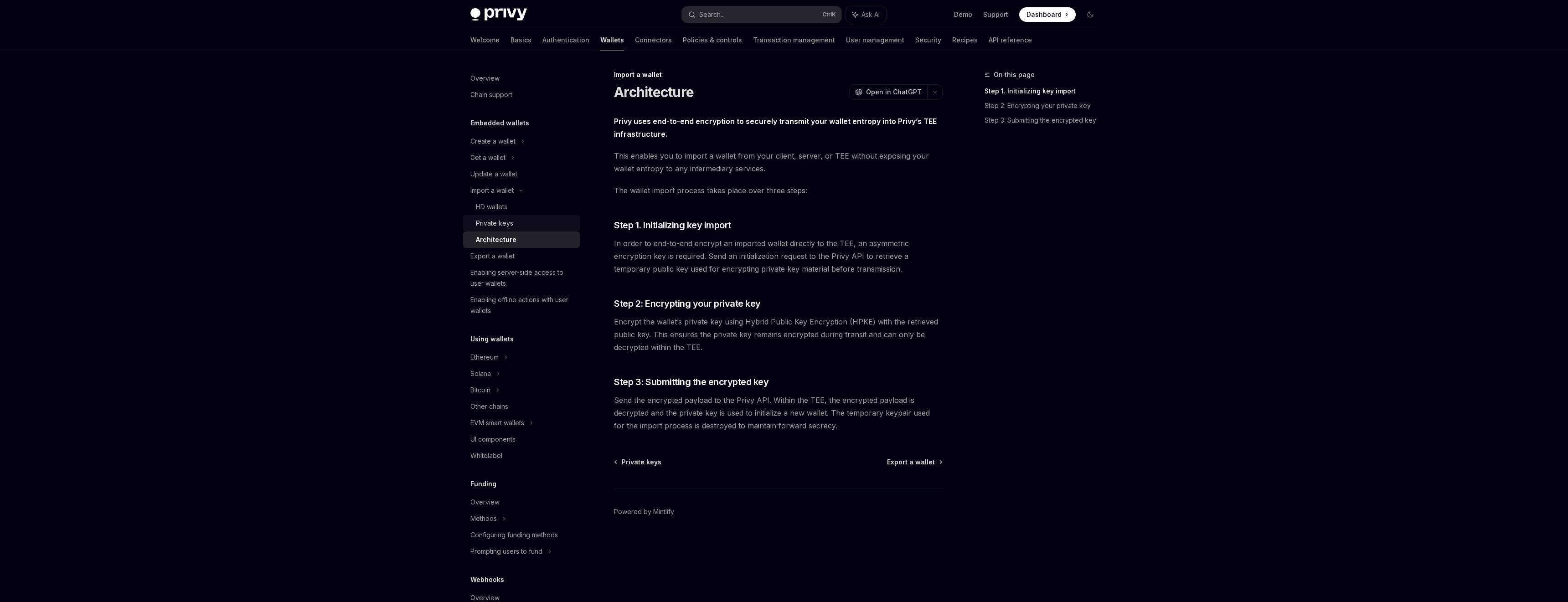
click at [551, 227] on div "Private keys" at bounding box center [525, 223] width 99 height 11
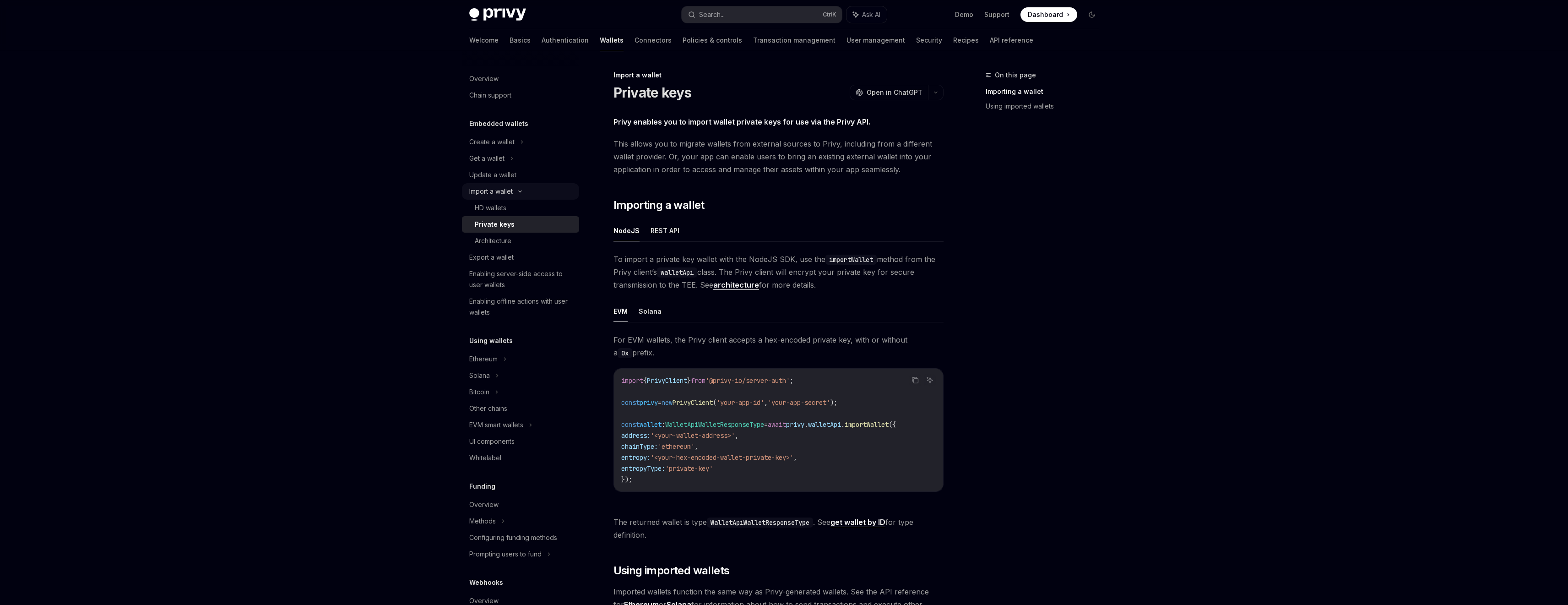
click at [542, 198] on div "Import a wallet" at bounding box center [521, 191] width 117 height 17
click at [542, 202] on link "Export a wallet" at bounding box center [521, 207] width 117 height 17
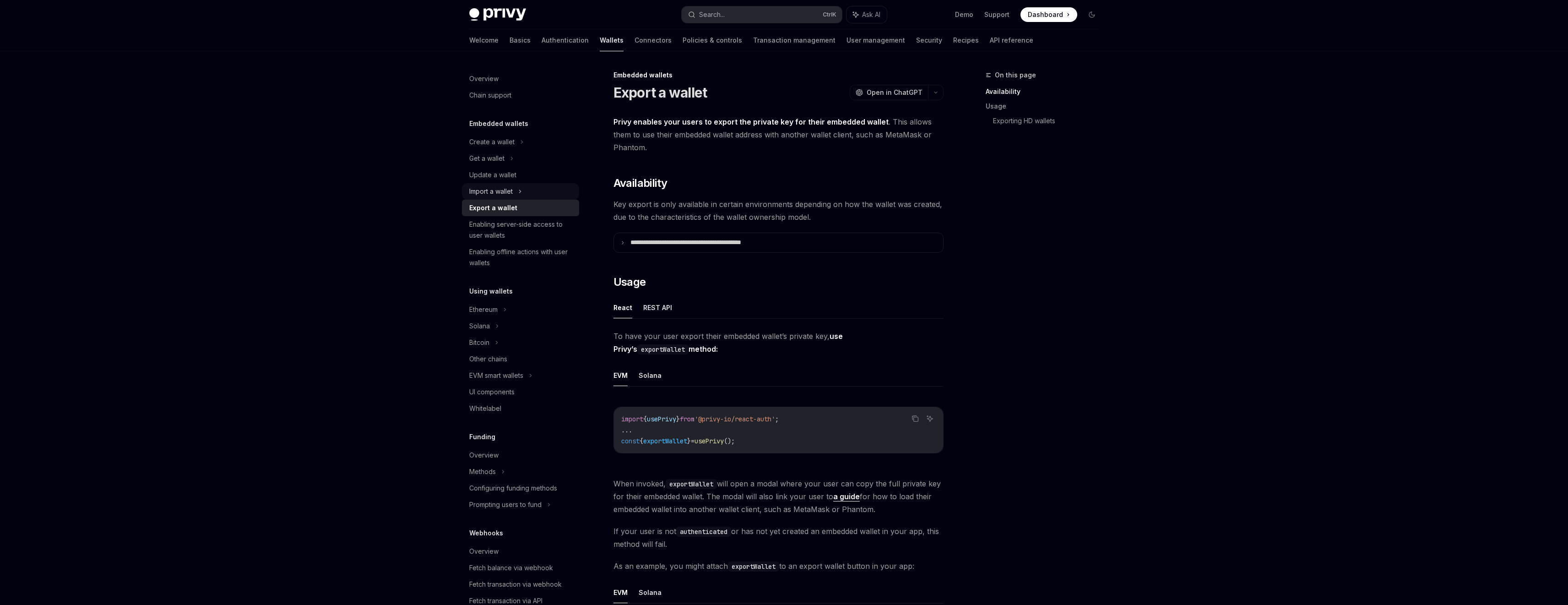
click at [542, 196] on div "Import a wallet" at bounding box center [521, 191] width 117 height 17
click at [542, 205] on div "HD wallets" at bounding box center [525, 208] width 99 height 11
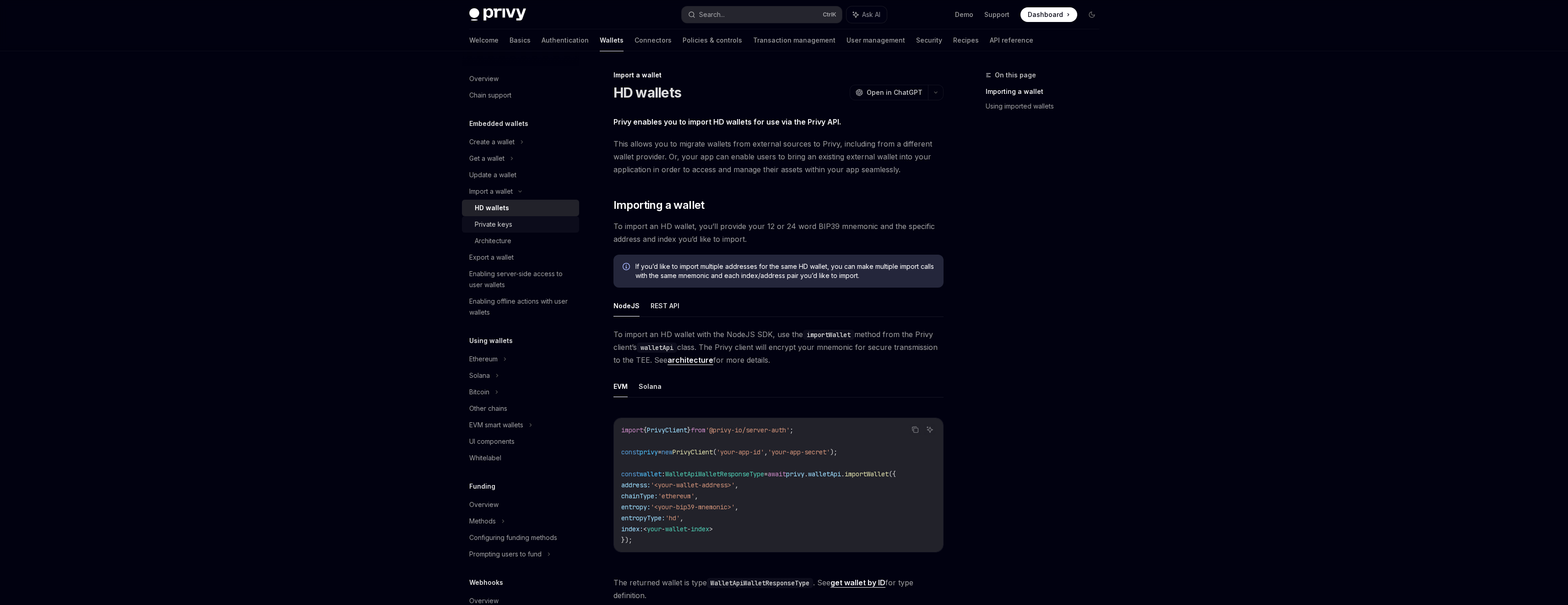
click at [539, 218] on link "Private keys" at bounding box center [521, 224] width 117 height 17
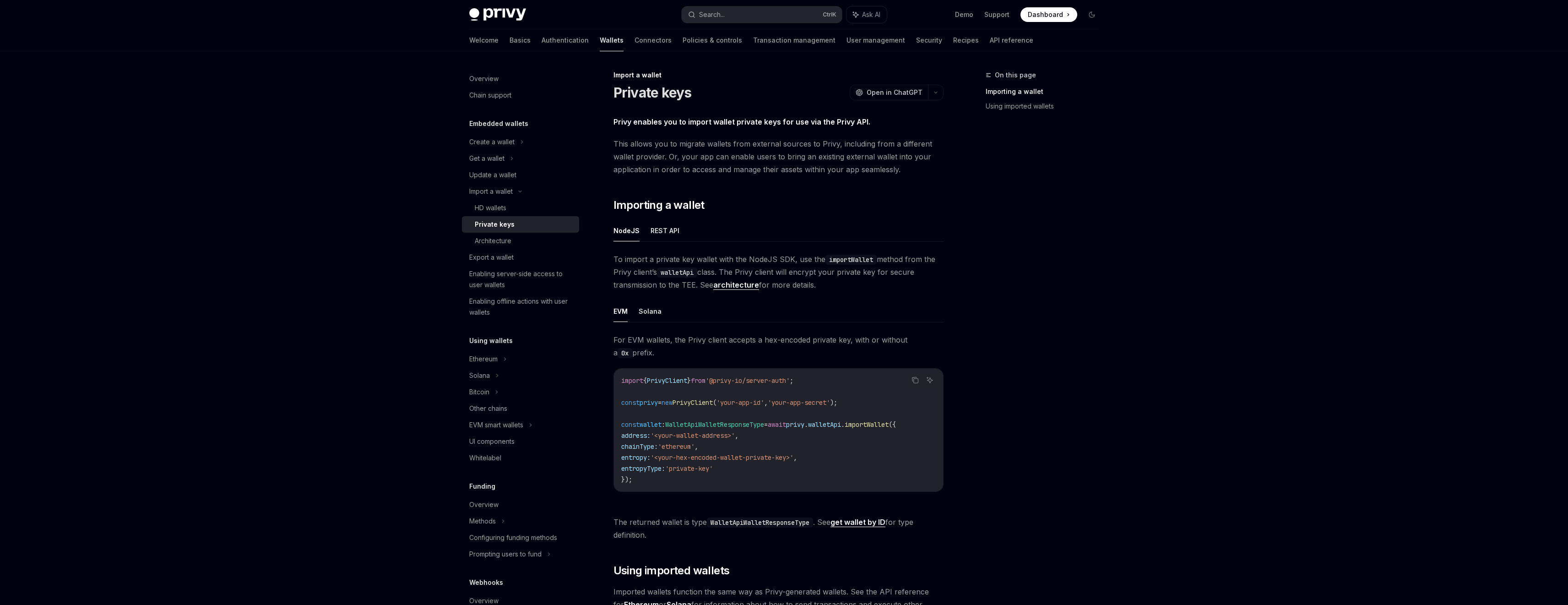
click at [688, 226] on ul "NodeJS REST API" at bounding box center [778, 231] width 330 height 22
click at [679, 232] on ul "NodeJS REST API" at bounding box center [778, 231] width 330 height 22
click at [668, 232] on button "REST API" at bounding box center [664, 230] width 29 height 21
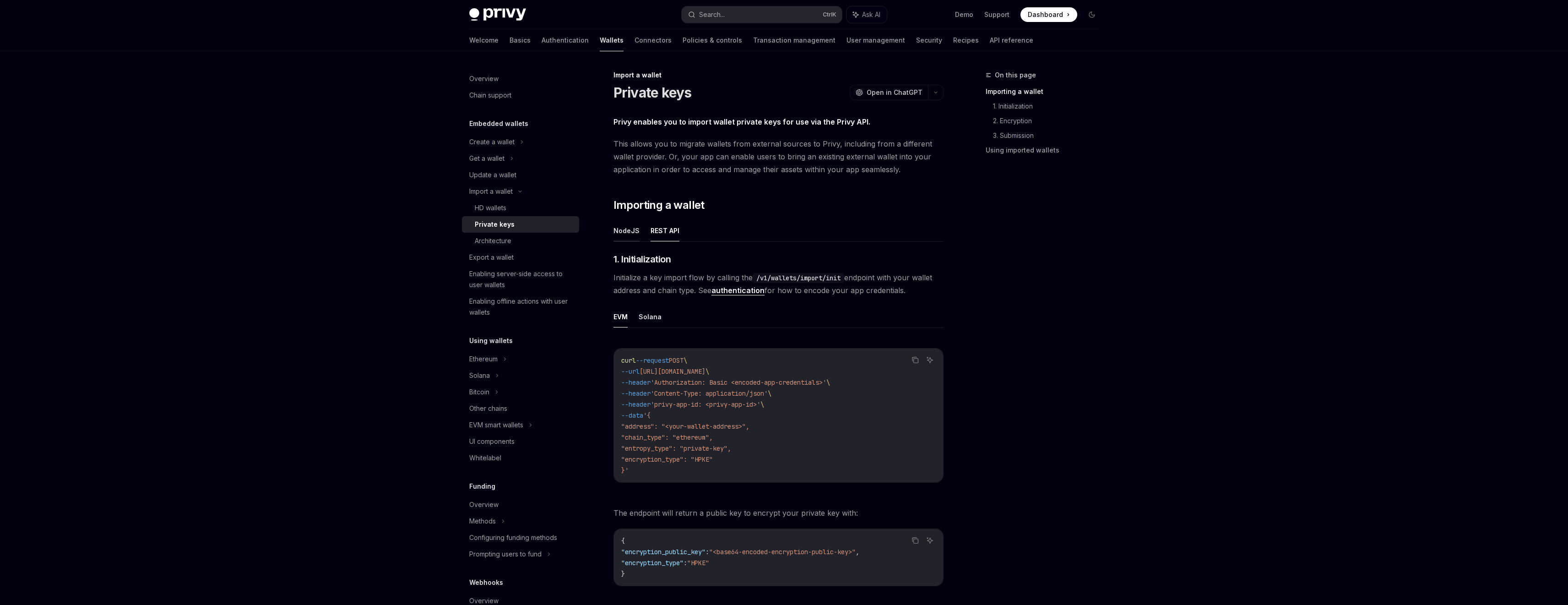
click at [631, 229] on button "NodeJS" at bounding box center [626, 230] width 26 height 21
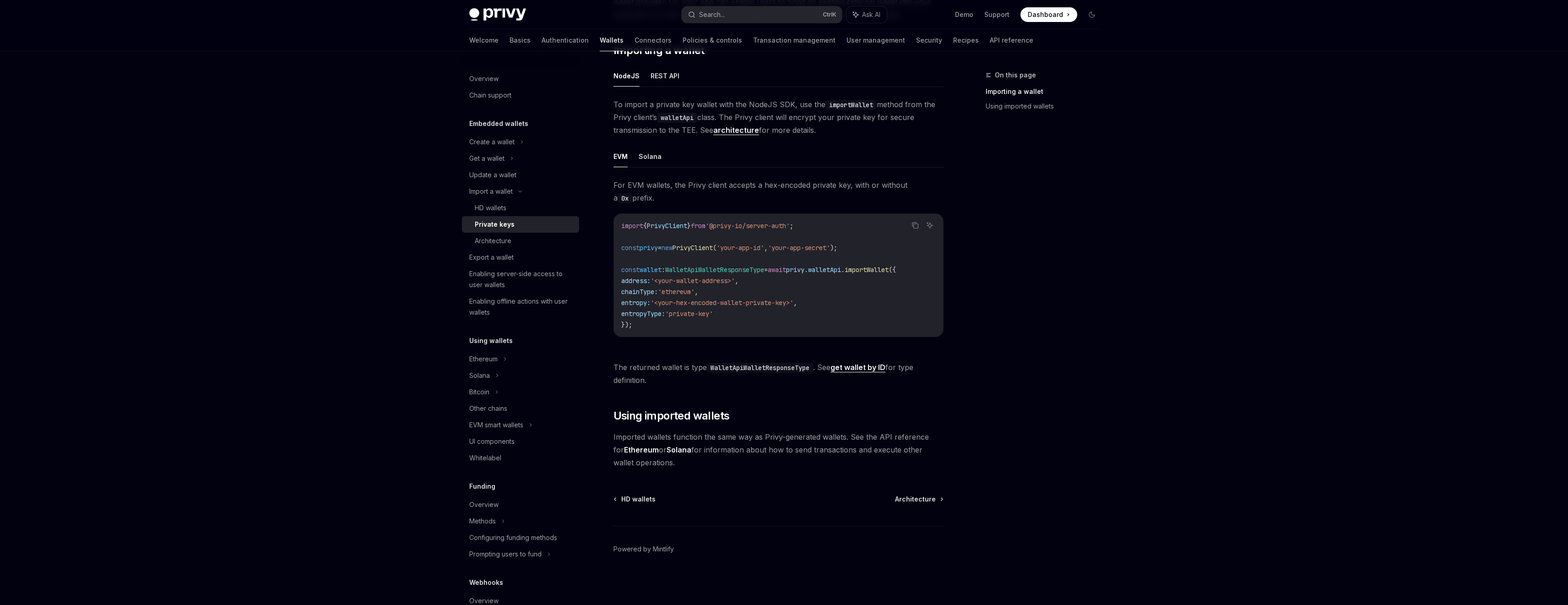
scroll to position [158, 0]
click at [652, 69] on button "REST API" at bounding box center [664, 75] width 29 height 21
type textarea "*"
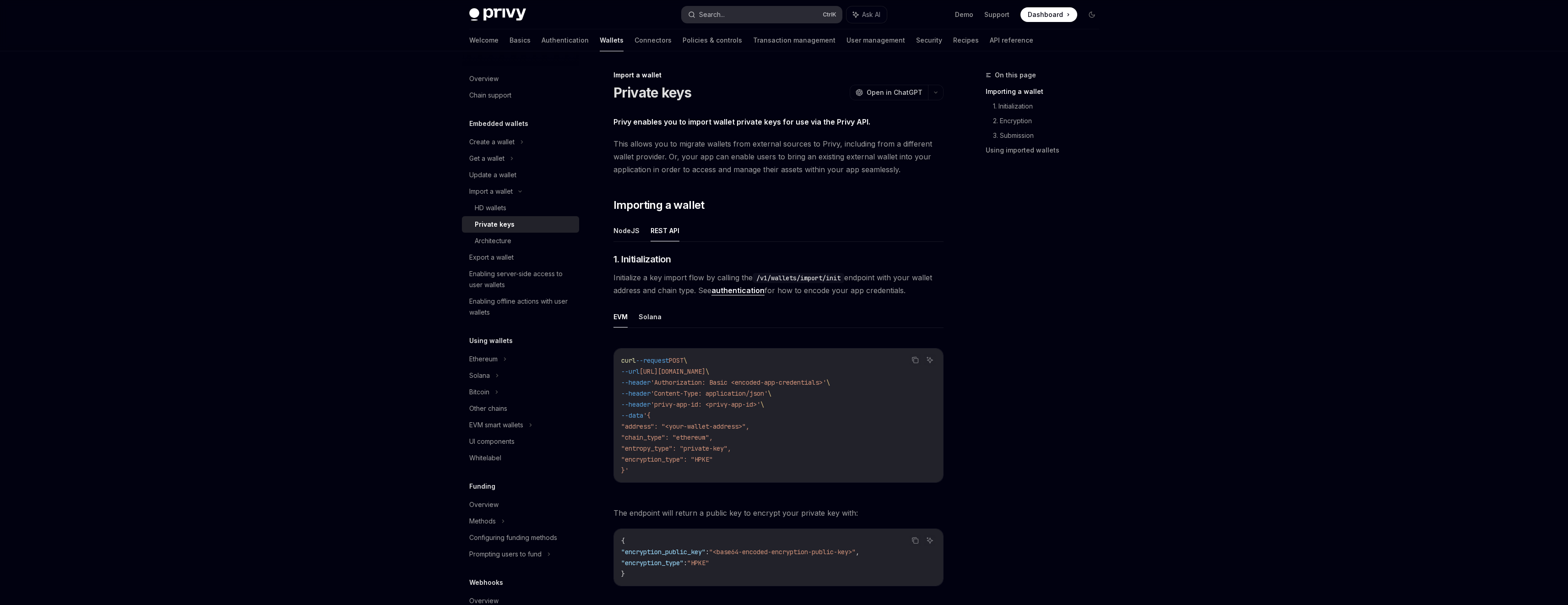
click at [756, 18] on button "Search... Ctrl K" at bounding box center [762, 14] width 160 height 17
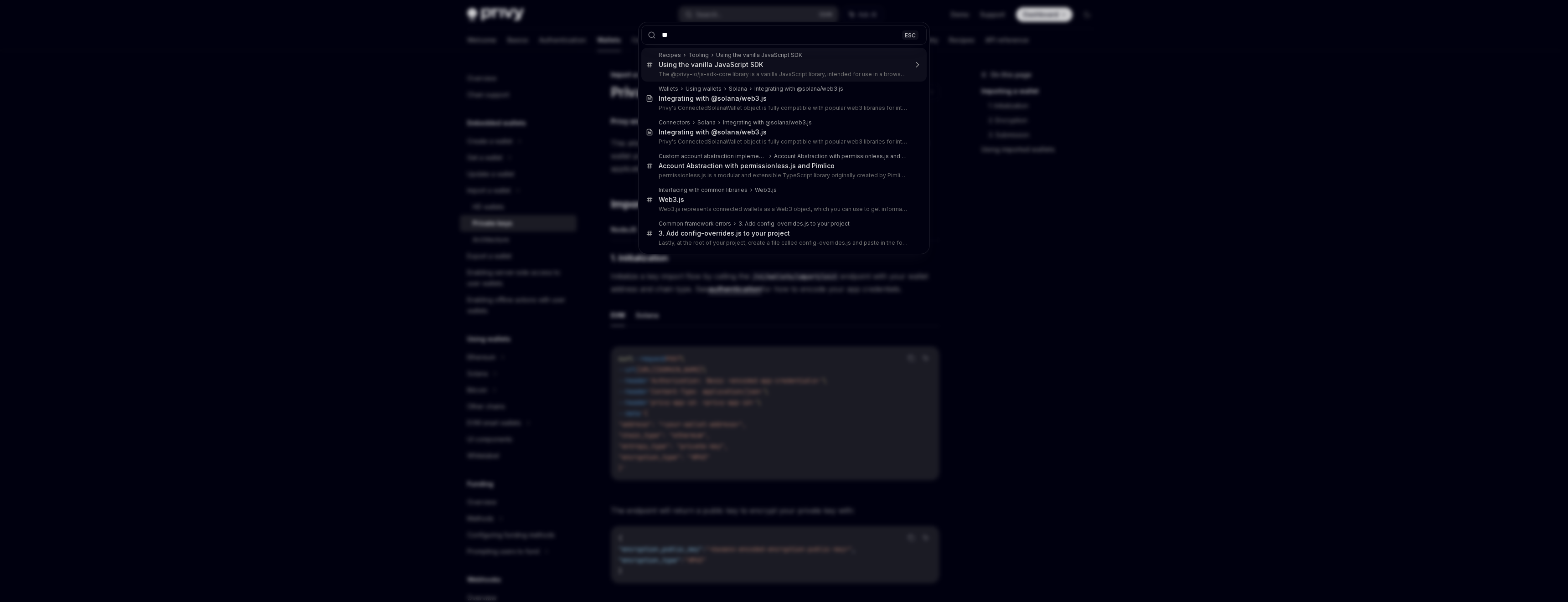
type input "***"
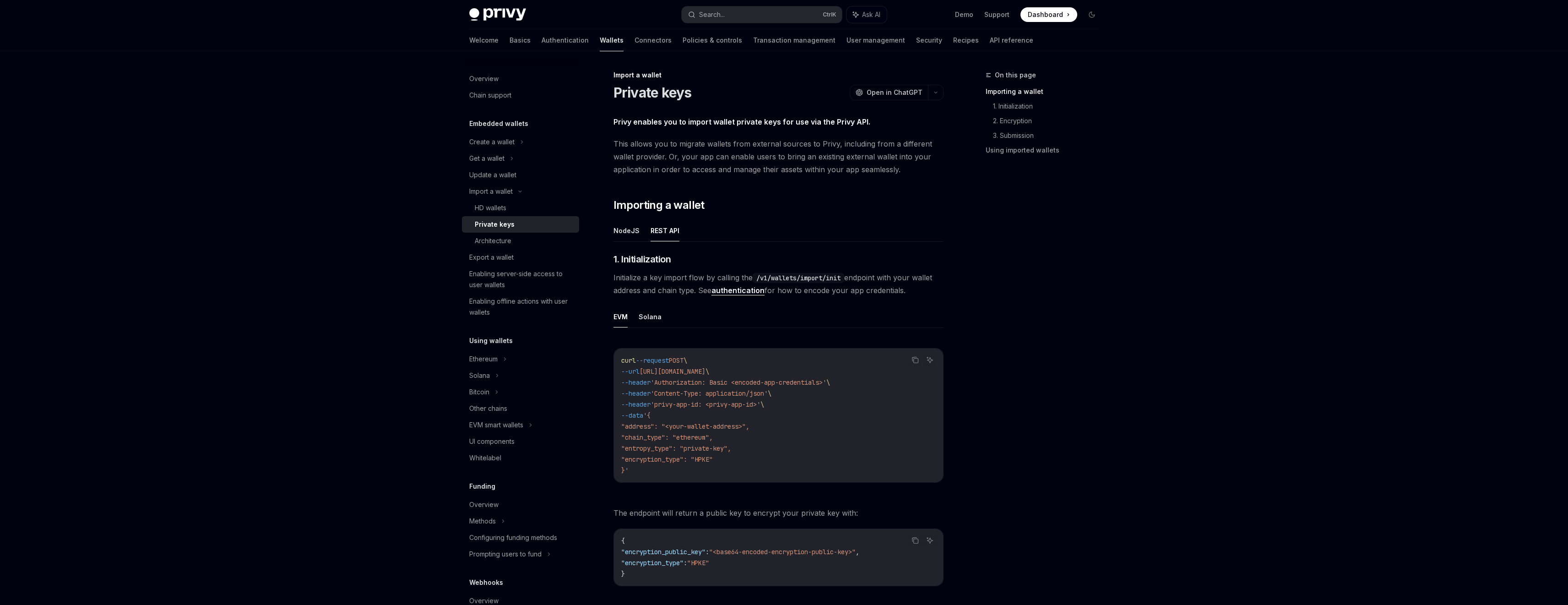
type textarea "*"
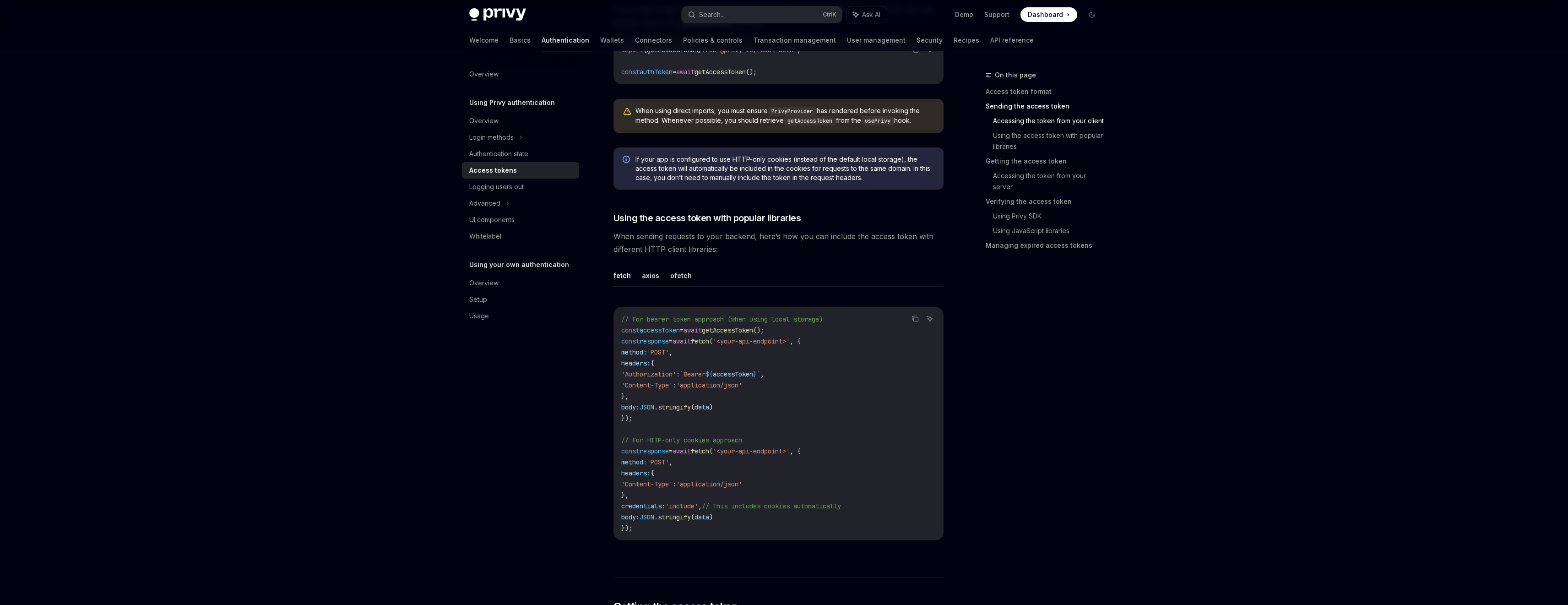
scroll to position [696, 0]
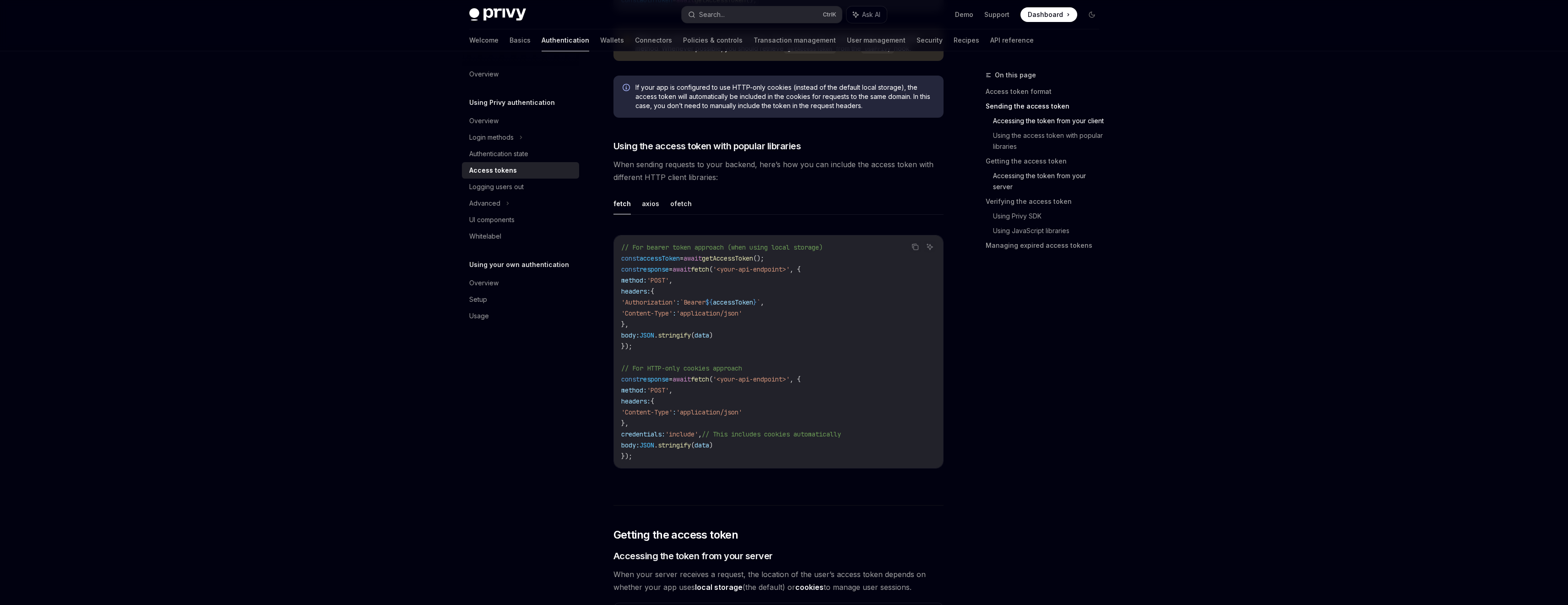
click at [1007, 186] on link "Accessing the token from your server" at bounding box center [1050, 182] width 114 height 26
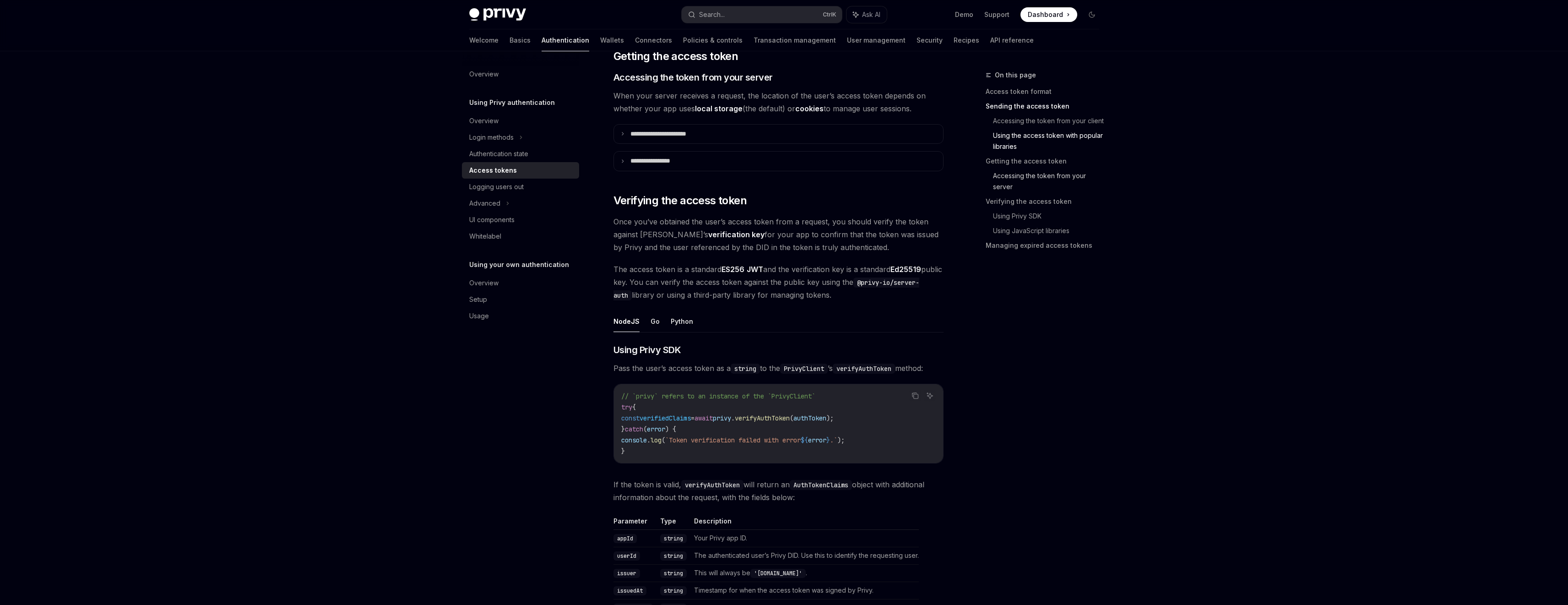
scroll to position [1176, 0]
click at [860, 152] on summary "**********" at bounding box center [778, 160] width 329 height 19
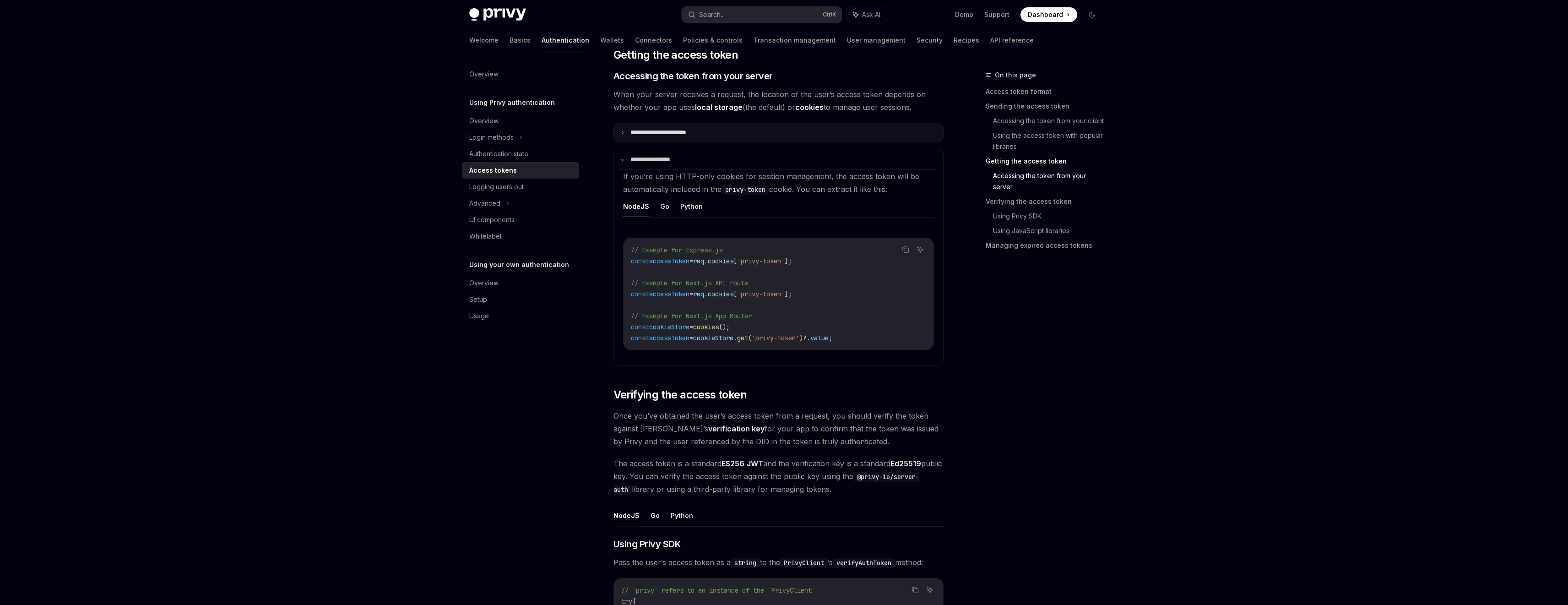
click at [861, 136] on summary "**********" at bounding box center [778, 132] width 329 height 19
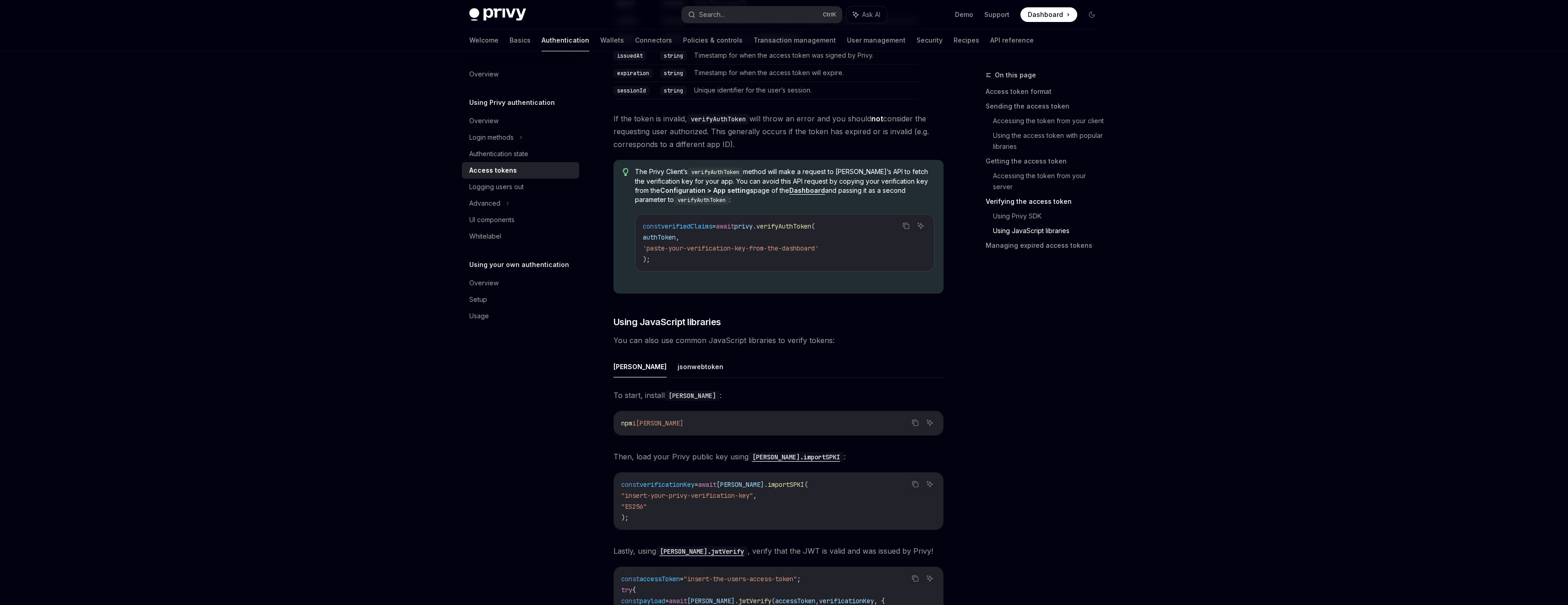
scroll to position [2103, 0]
click at [1007, 234] on link "Using JavaScript libraries" at bounding box center [1050, 231] width 114 height 15
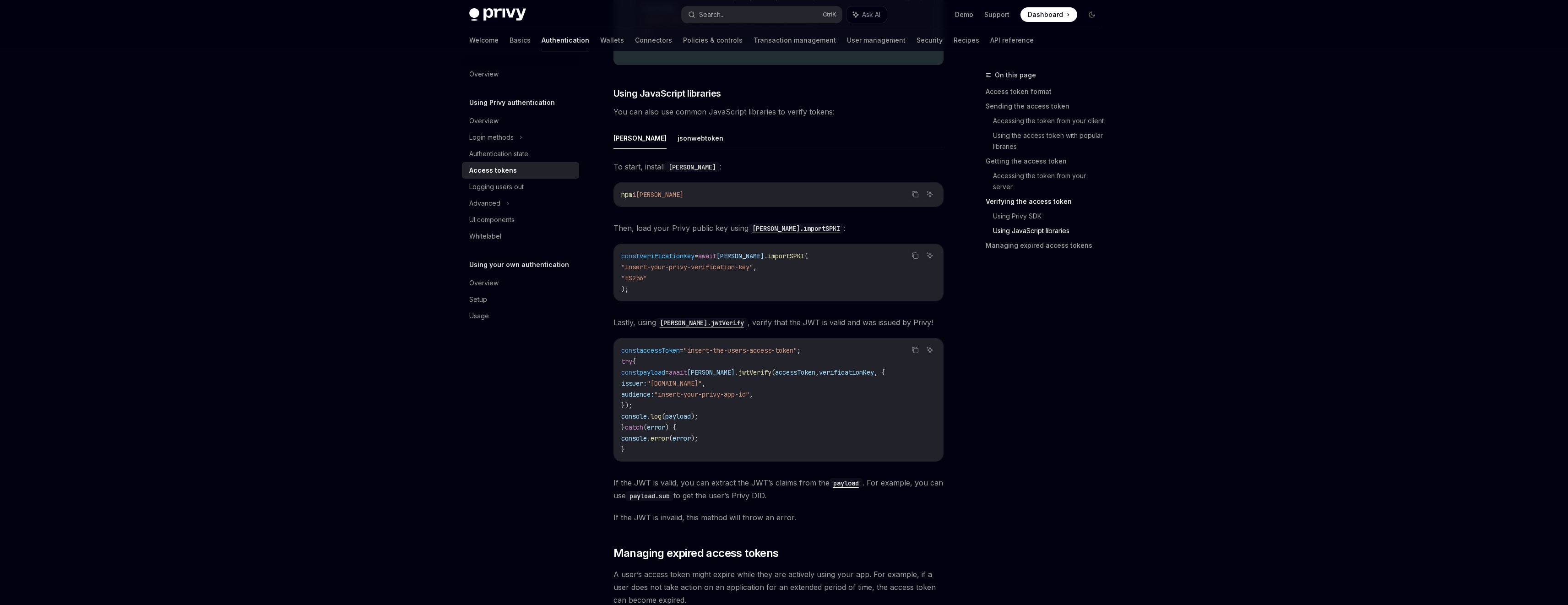
scroll to position [2352, 0]
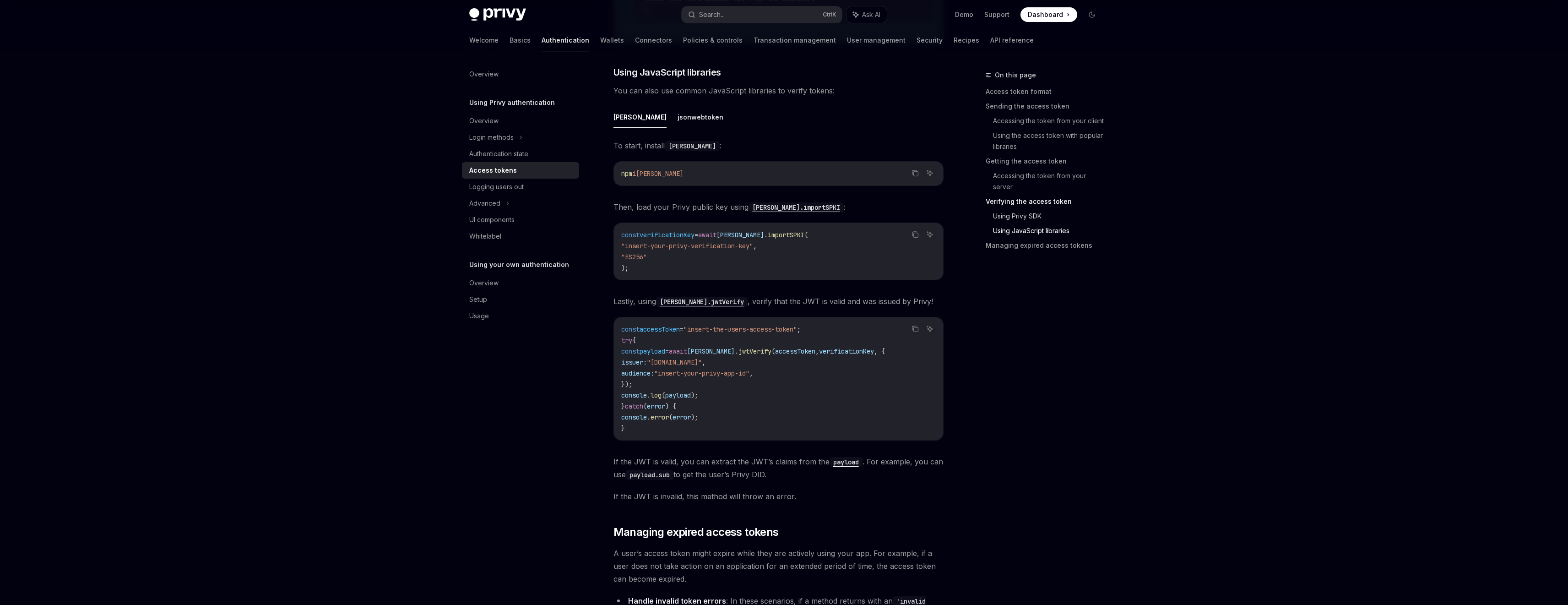
click at [1017, 215] on link "Using Privy SDK" at bounding box center [1050, 216] width 114 height 15
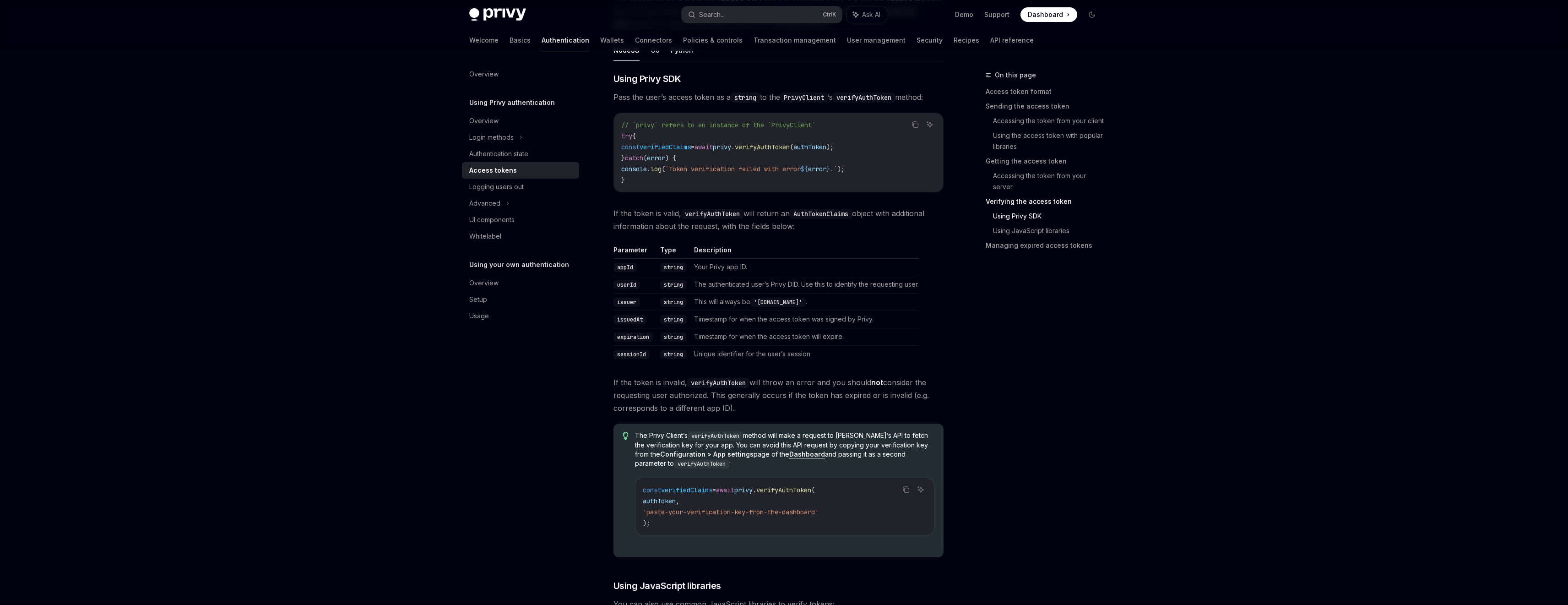
scroll to position [1816, 0]
